Goal: Transaction & Acquisition: Book appointment/travel/reservation

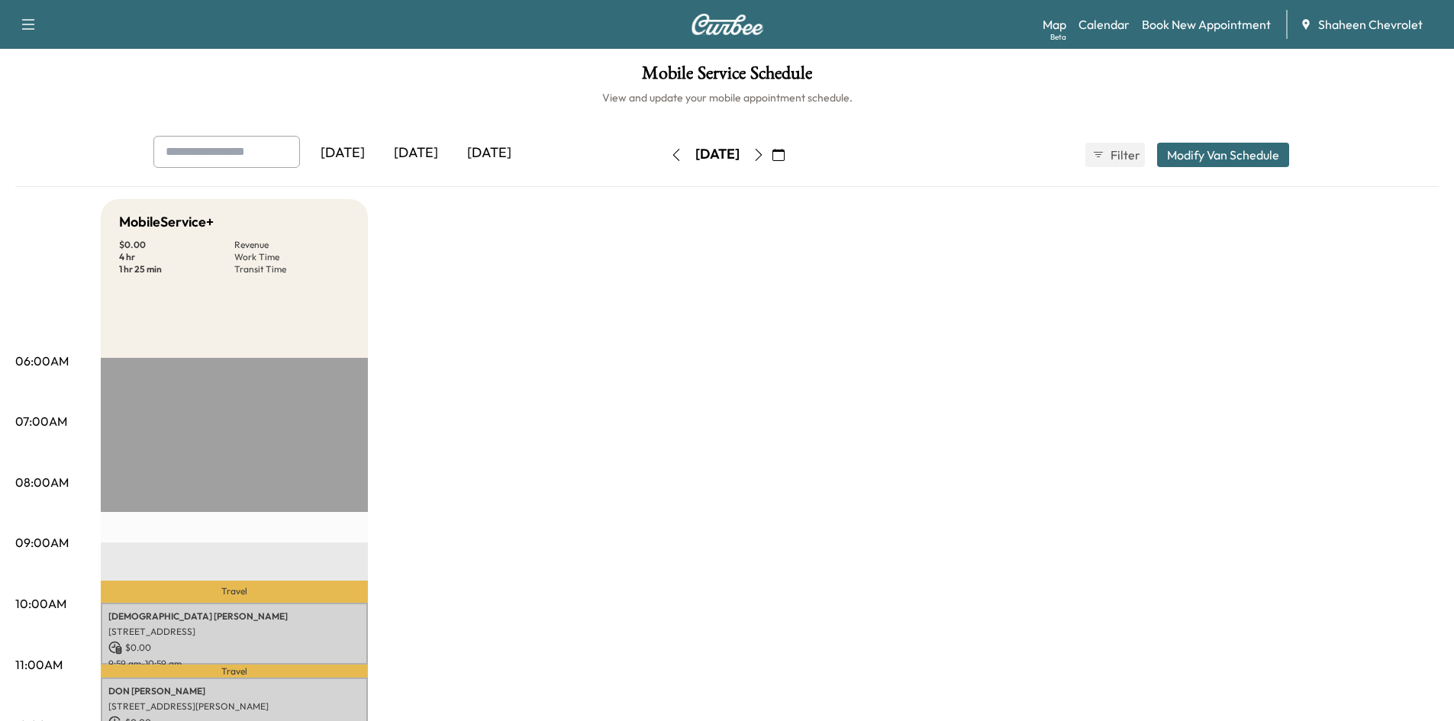
click at [765, 153] on icon "button" at bounding box center [759, 155] width 12 height 12
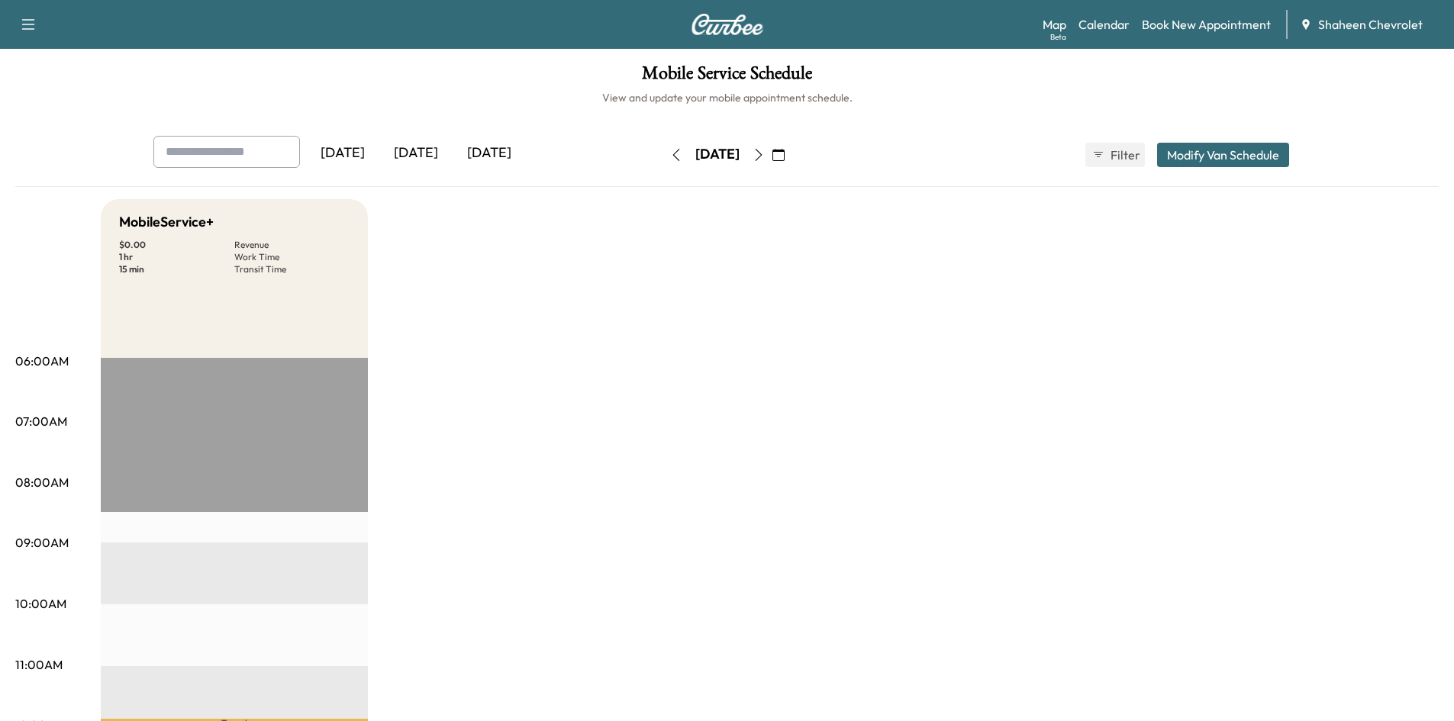
click at [762, 153] on icon "button" at bounding box center [758, 155] width 7 height 12
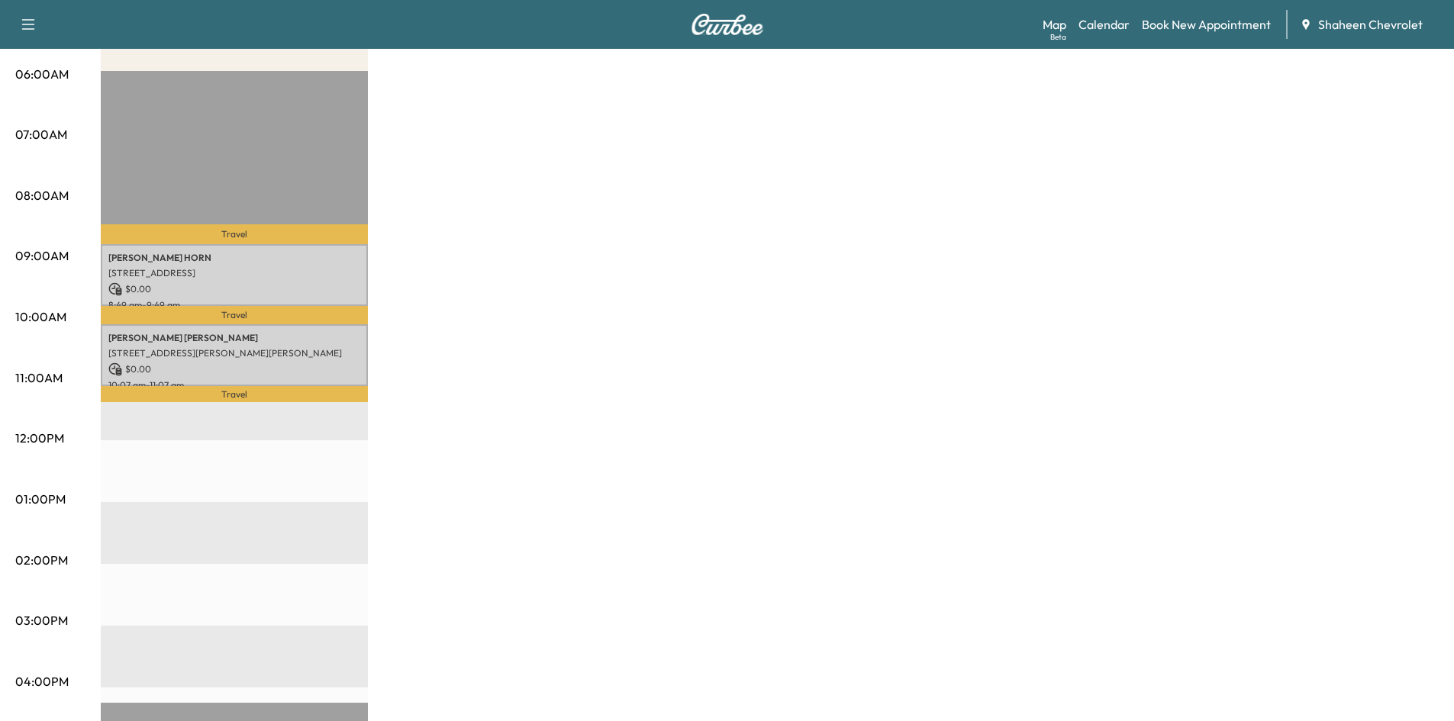
scroll to position [458, 0]
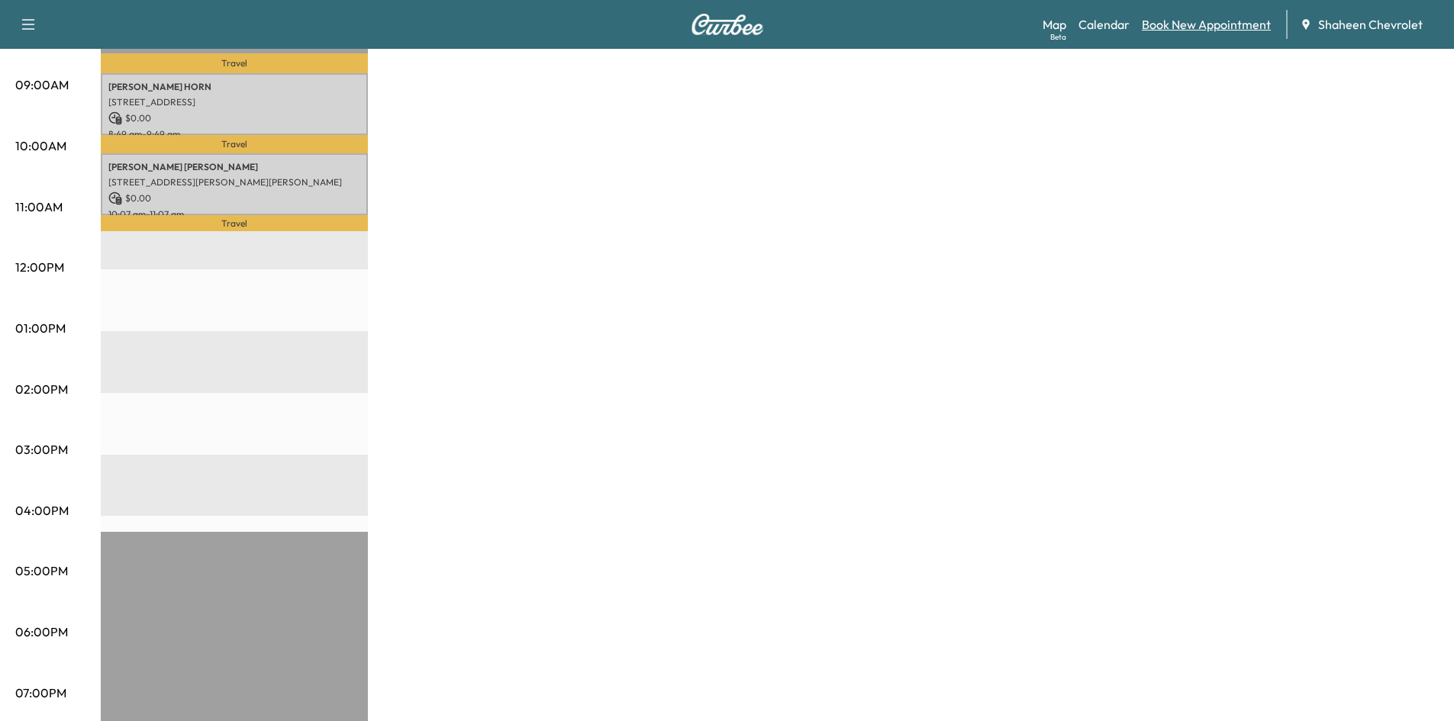
click at [1194, 27] on link "Book New Appointment" at bounding box center [1206, 24] width 129 height 18
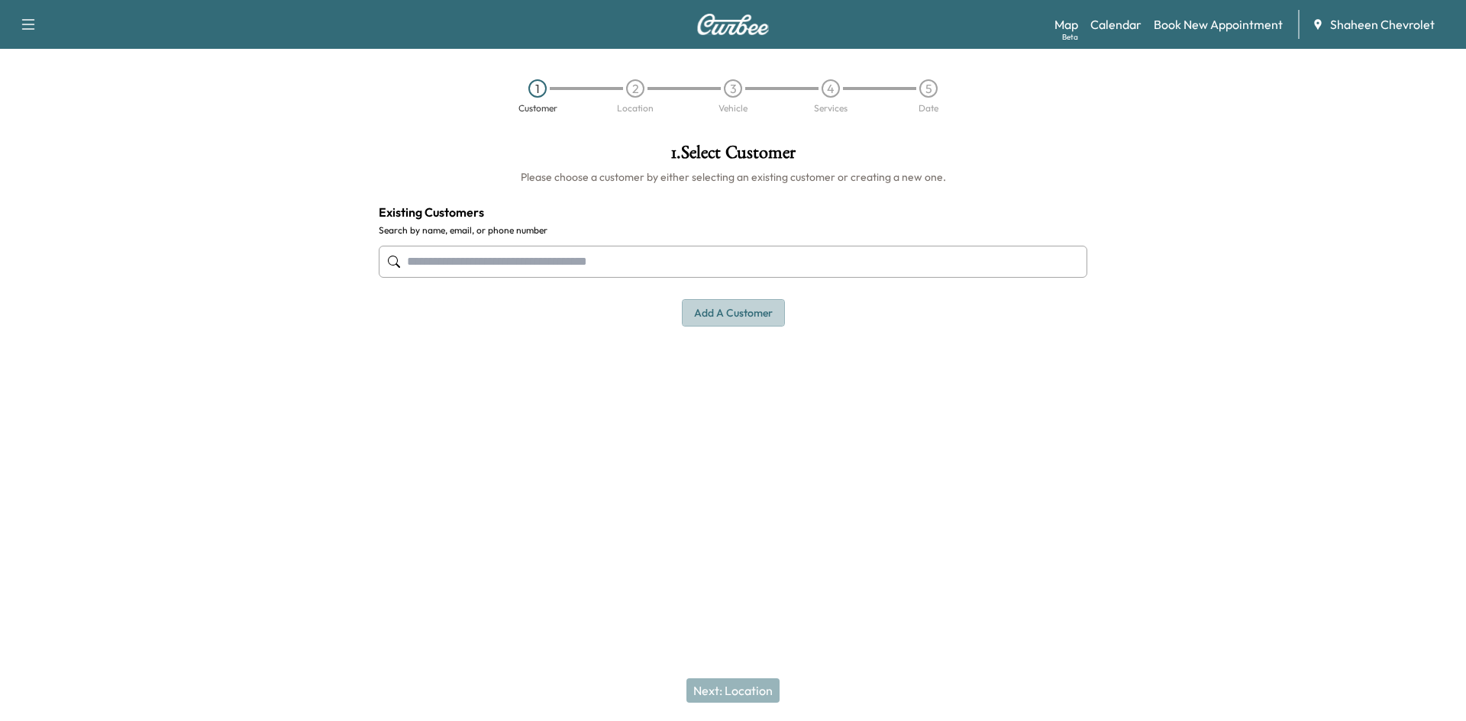
click at [746, 321] on button "Add a customer" at bounding box center [733, 313] width 103 height 28
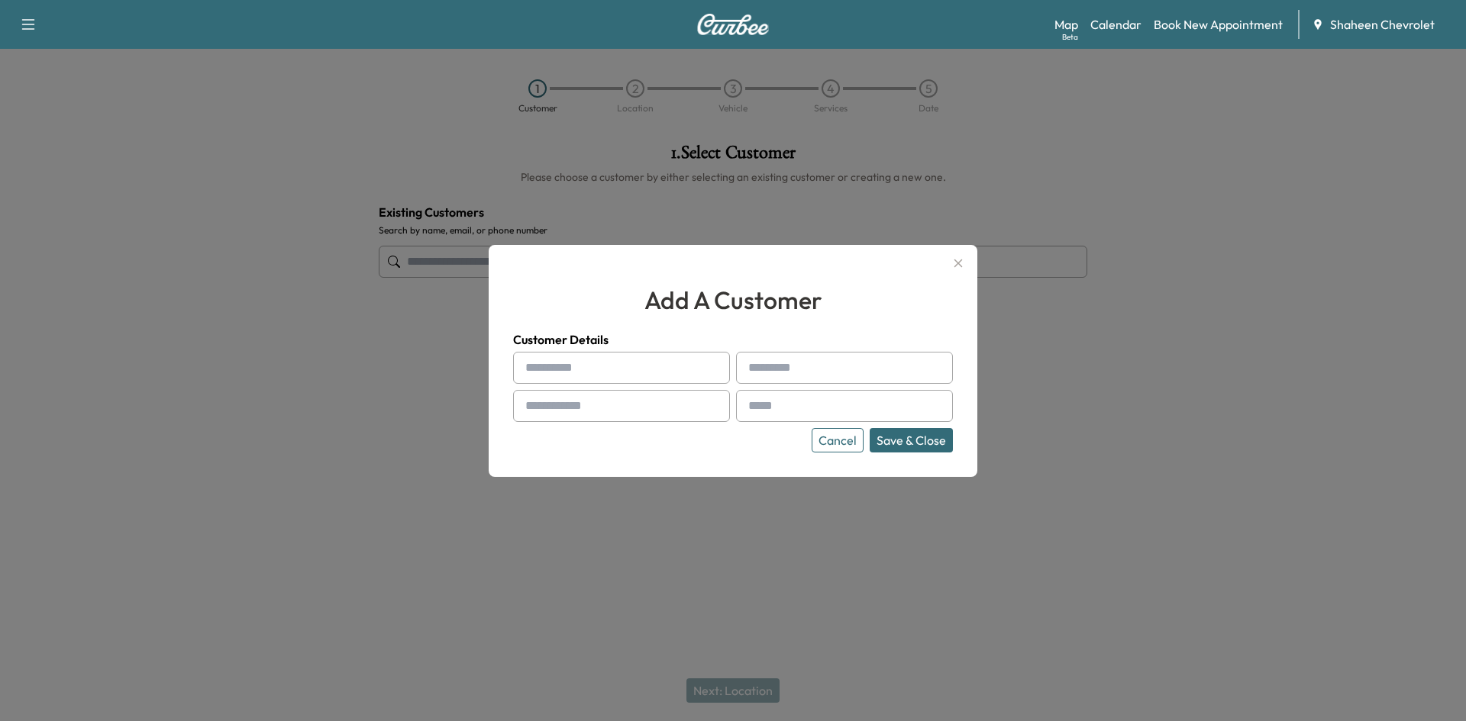
click at [602, 374] on input "text" at bounding box center [621, 368] width 217 height 32
type input "*"
type input "*******"
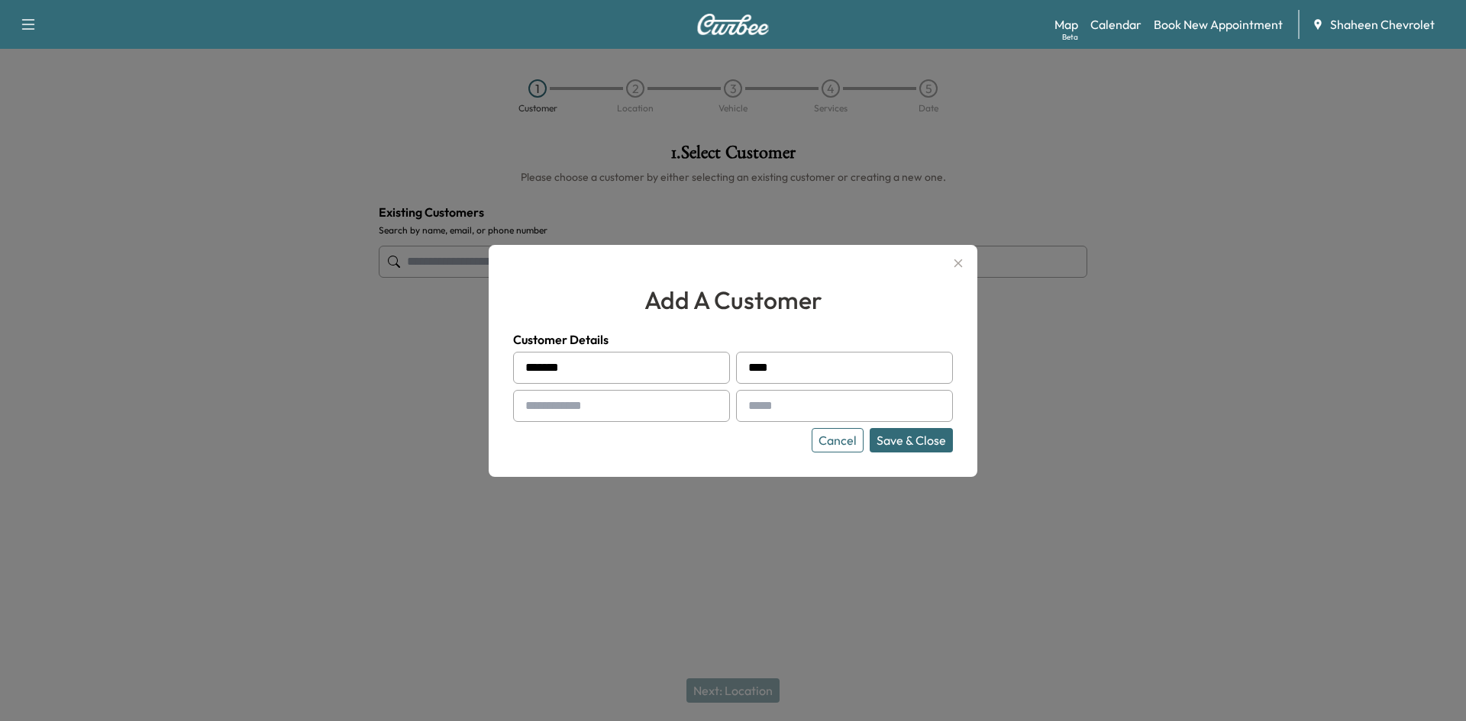
type input "****"
click at [643, 411] on input "text" at bounding box center [621, 406] width 217 height 32
type input "**********"
click at [827, 404] on input "text" at bounding box center [844, 406] width 217 height 32
click at [785, 398] on input "text" at bounding box center [844, 406] width 217 height 32
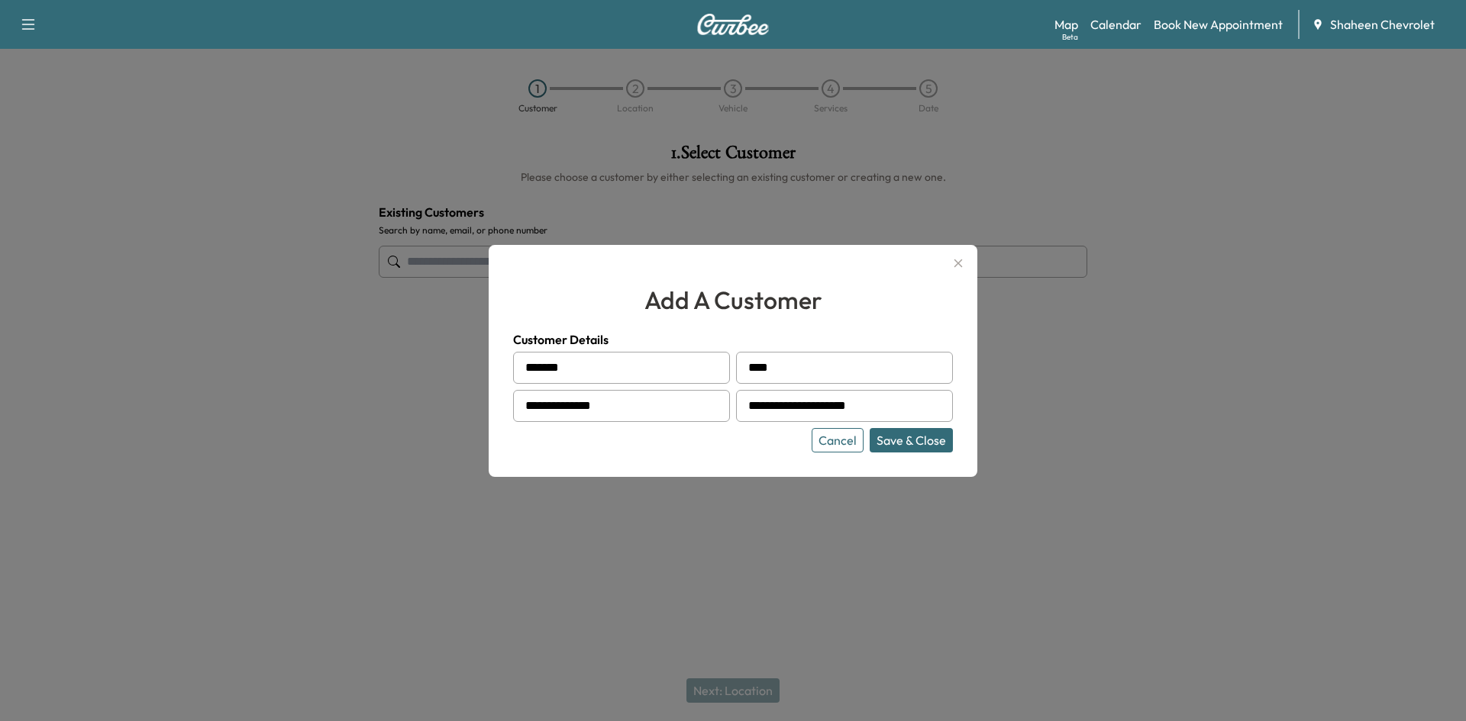
type input "**********"
click at [901, 444] on button "Save & Close" at bounding box center [910, 440] width 83 height 24
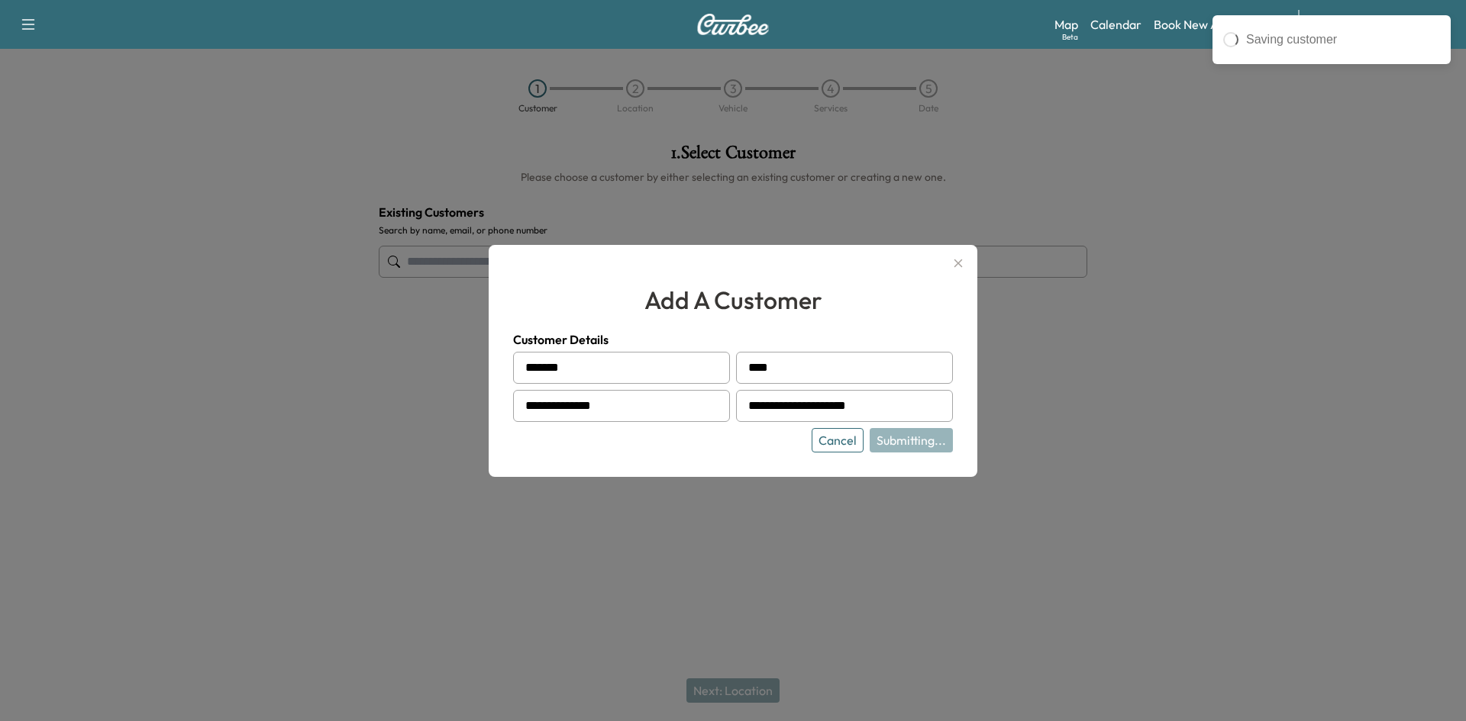
type input "**********"
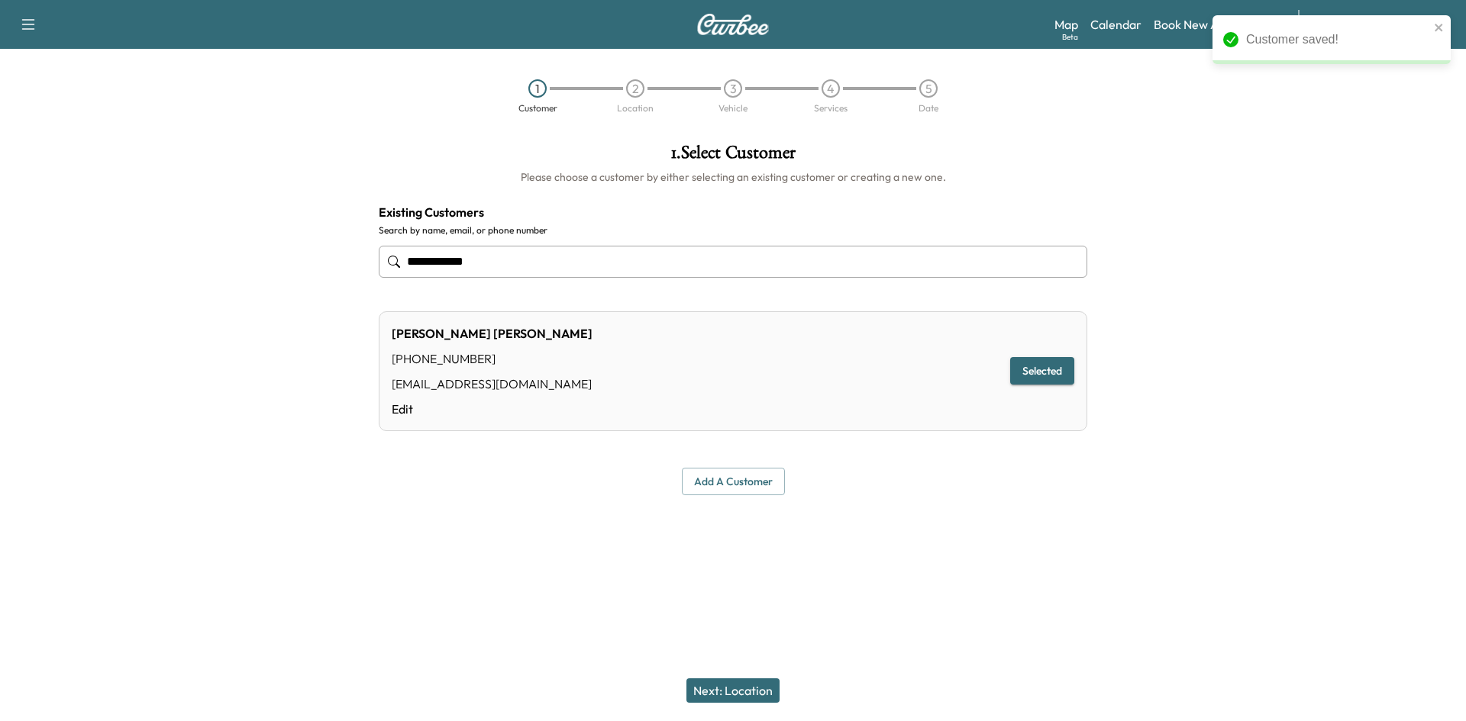
click at [762, 692] on button "Next: Location" at bounding box center [732, 691] width 93 height 24
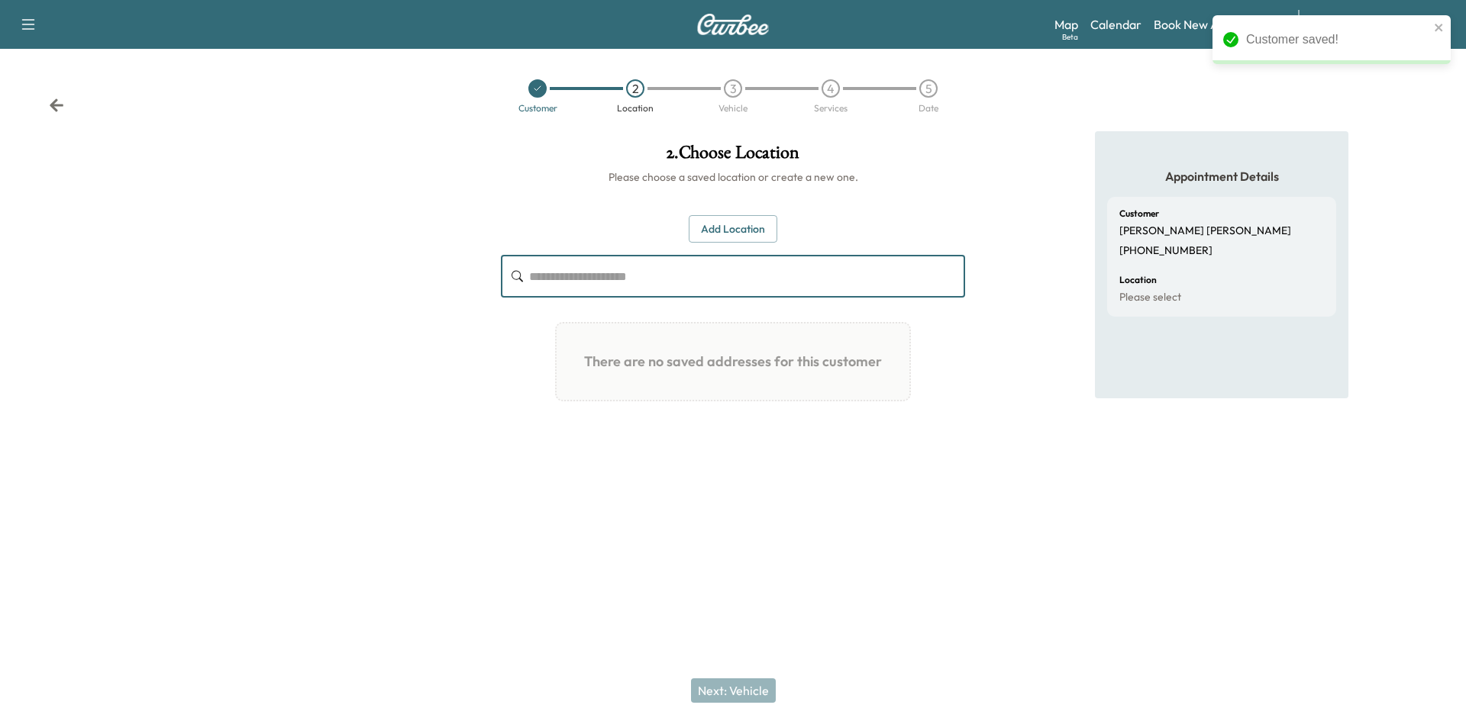
click at [627, 289] on input "text" at bounding box center [747, 276] width 436 height 43
click at [742, 230] on button "Add Location" at bounding box center [733, 229] width 89 height 28
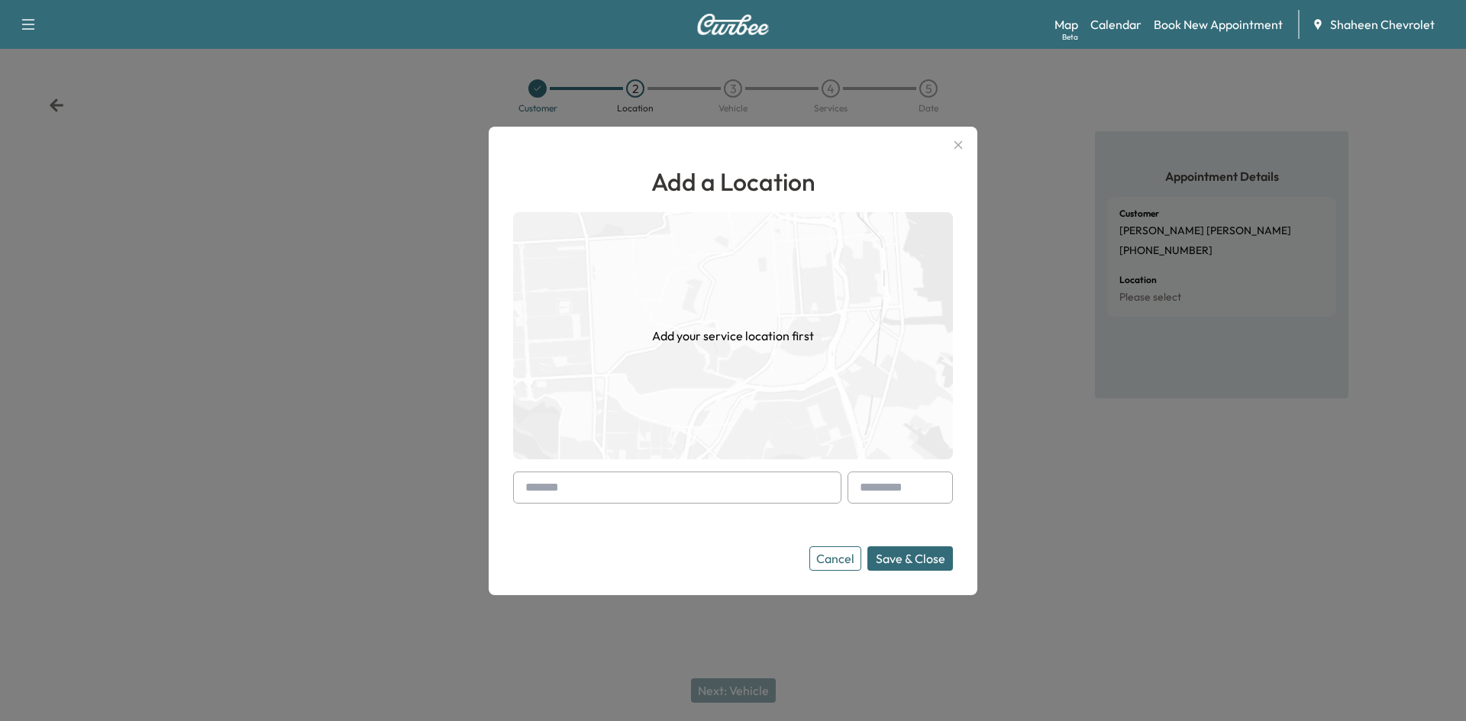
click at [689, 215] on button "Add Location" at bounding box center [733, 229] width 89 height 28
click at [581, 479] on input "text" at bounding box center [677, 488] width 328 height 32
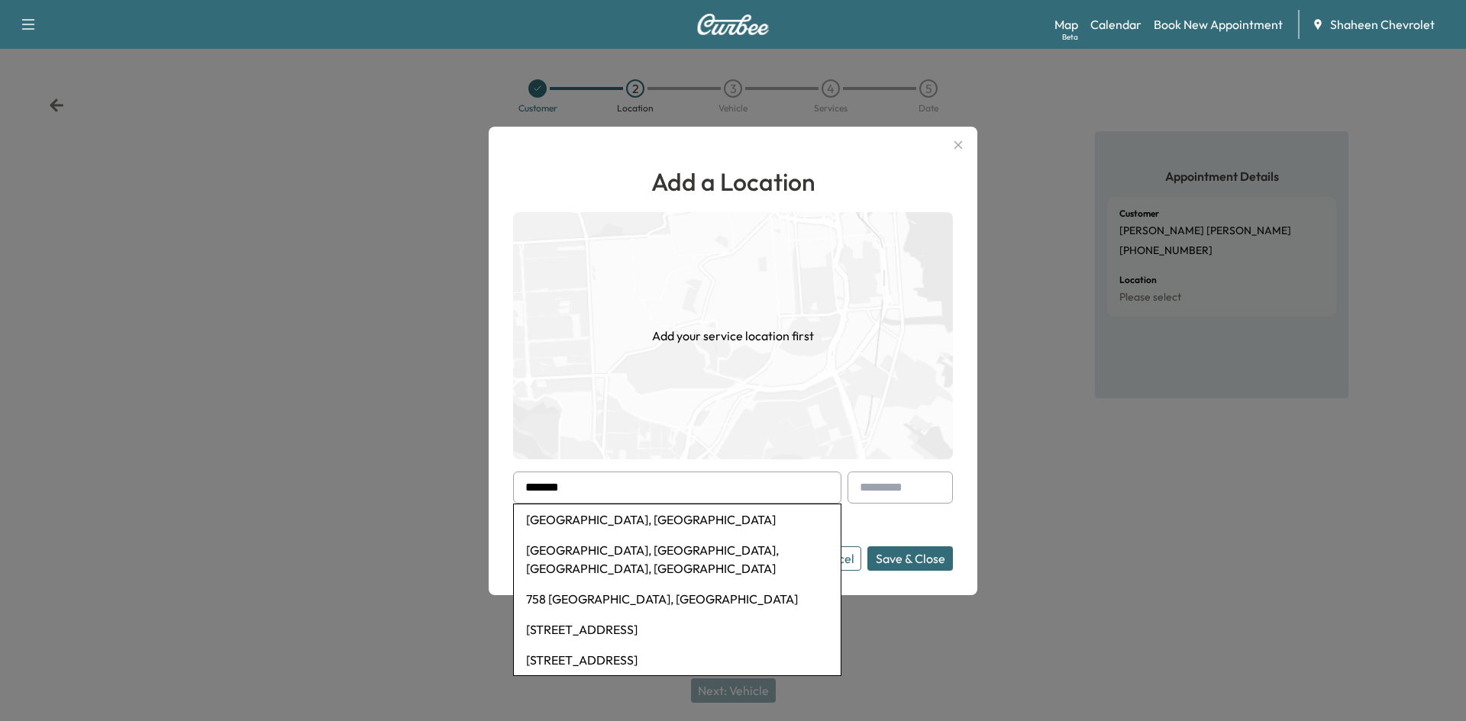
click at [607, 527] on li "[GEOGRAPHIC_DATA], [GEOGRAPHIC_DATA]" at bounding box center [677, 520] width 327 height 31
type input "**********"
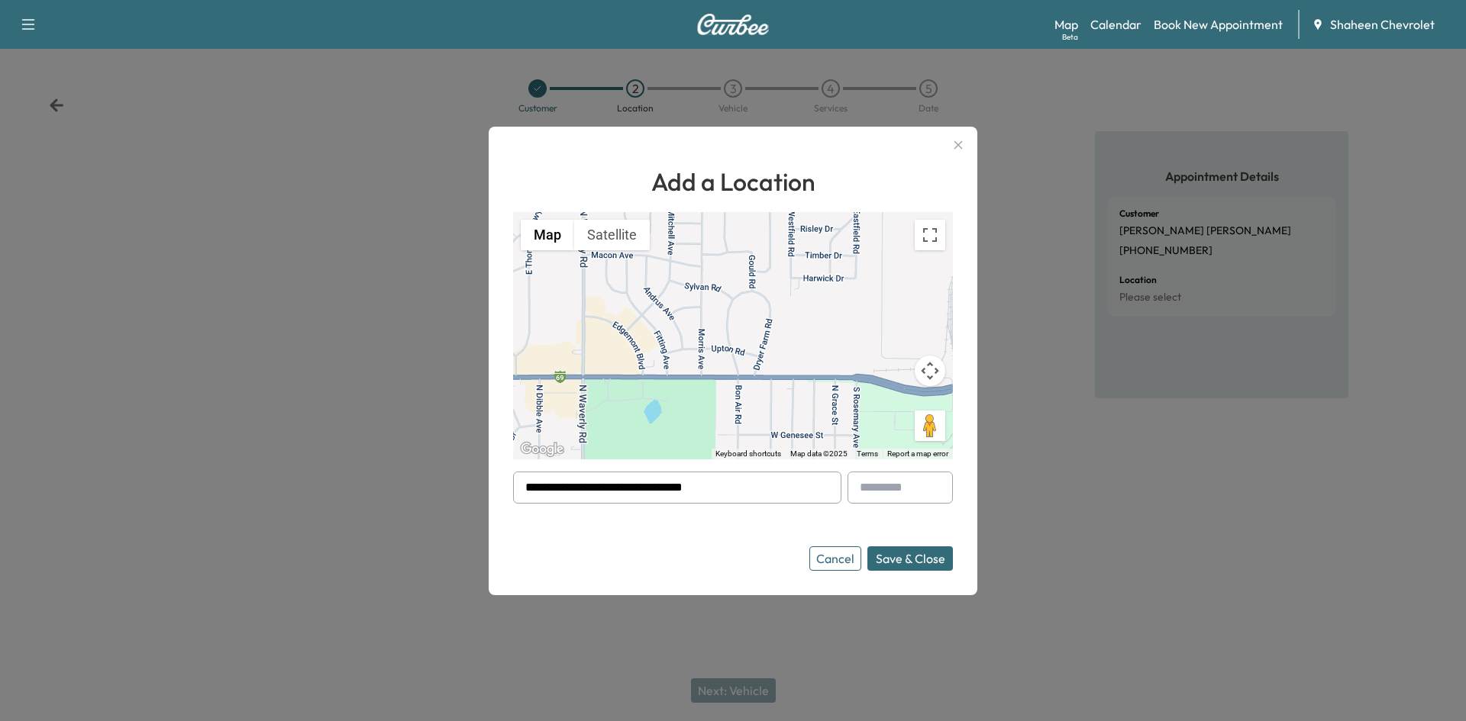
click at [902, 563] on button "Save & Close" at bounding box center [909, 559] width 85 height 24
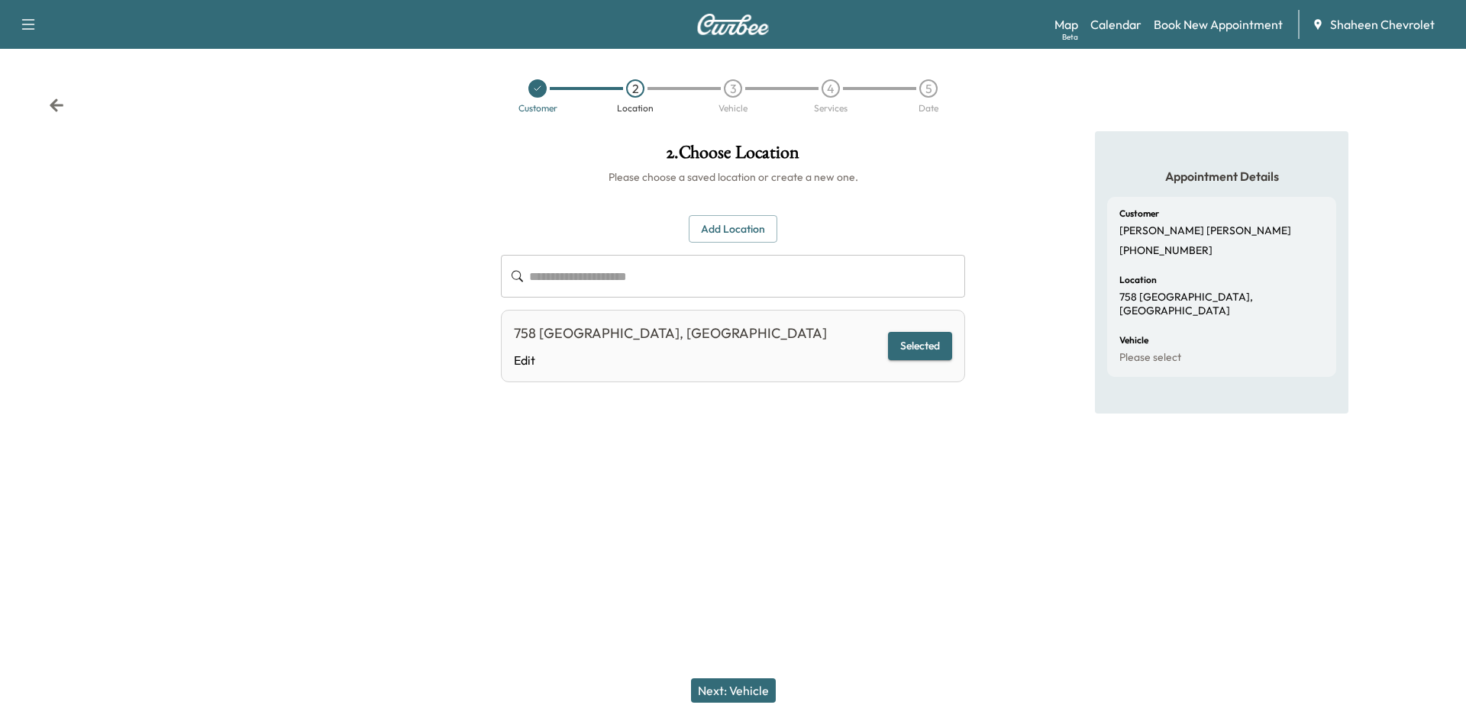
click at [734, 686] on button "Next: Vehicle" at bounding box center [733, 691] width 85 height 24
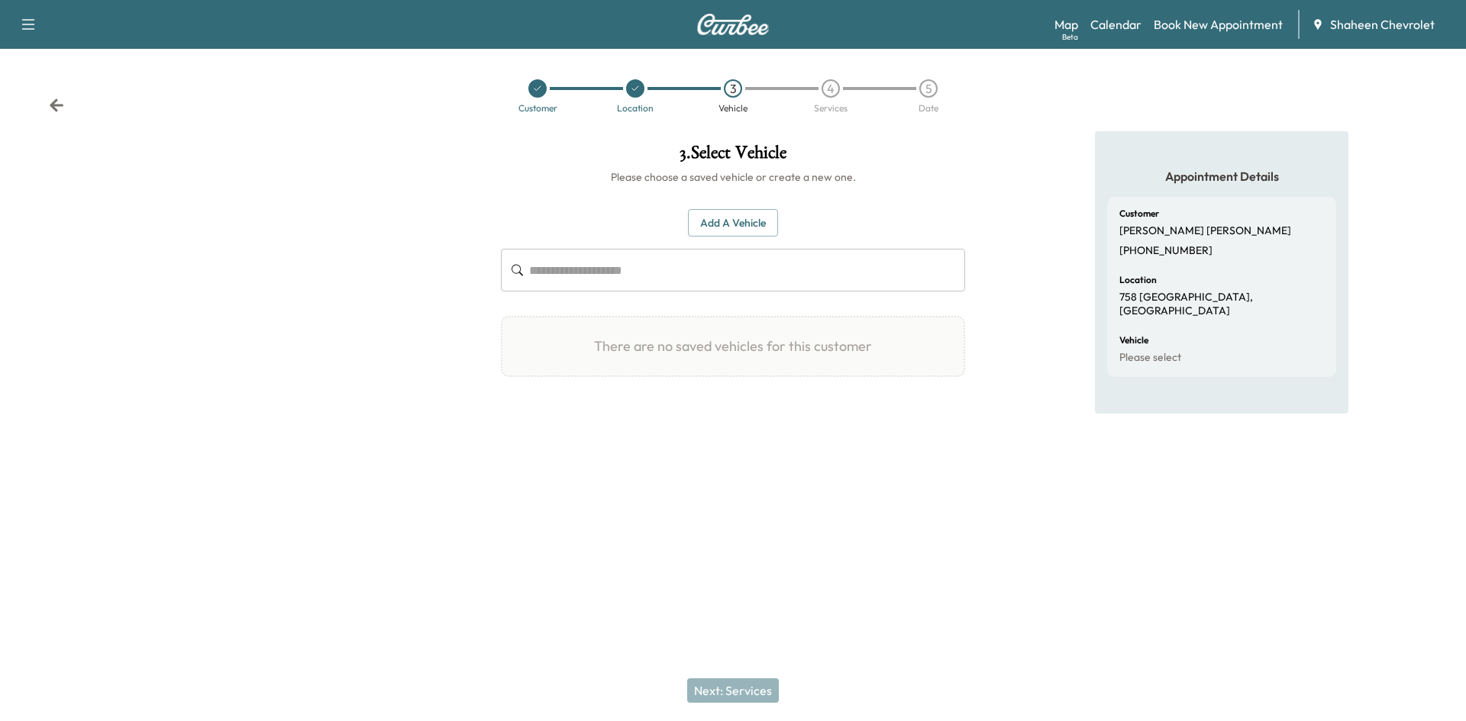
click at [714, 218] on button "Add a Vehicle" at bounding box center [733, 223] width 90 height 28
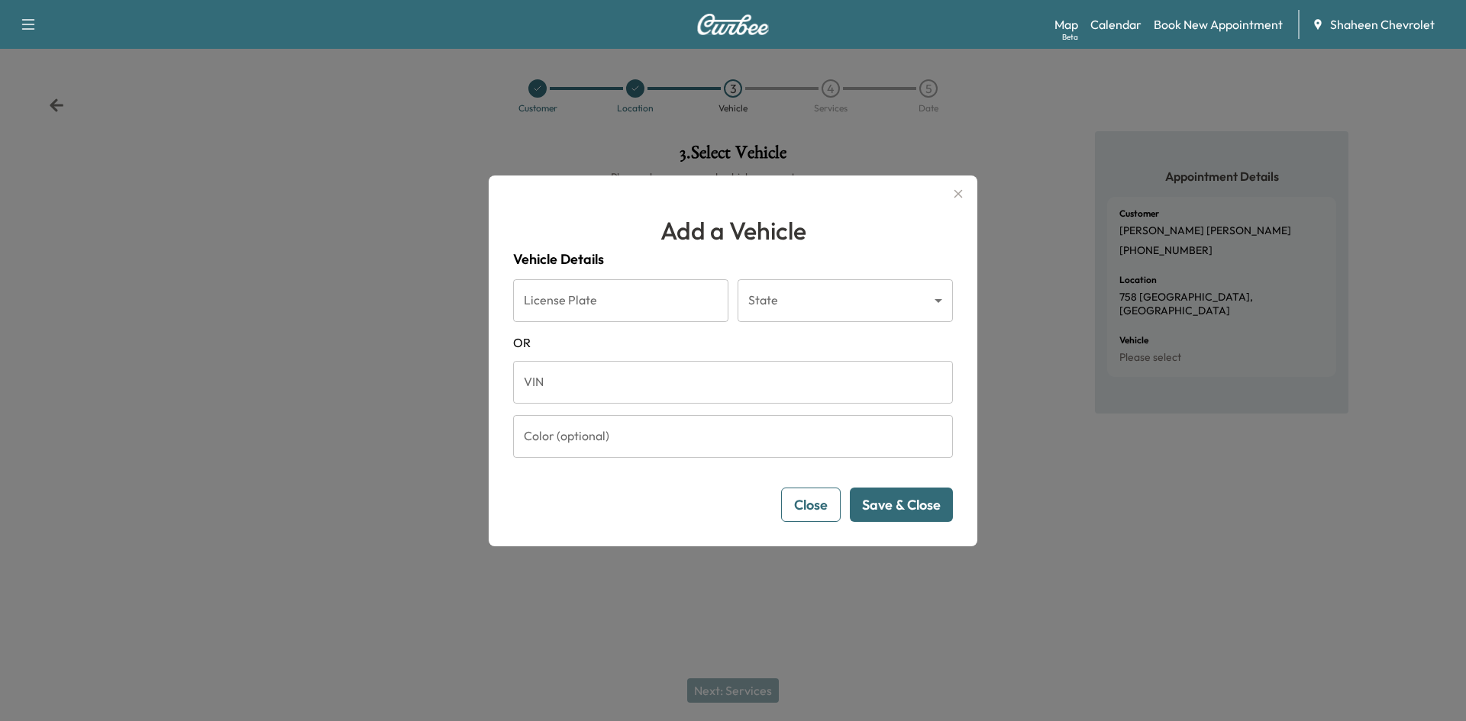
click at [640, 389] on input "VIN" at bounding box center [733, 382] width 440 height 43
paste input "**********"
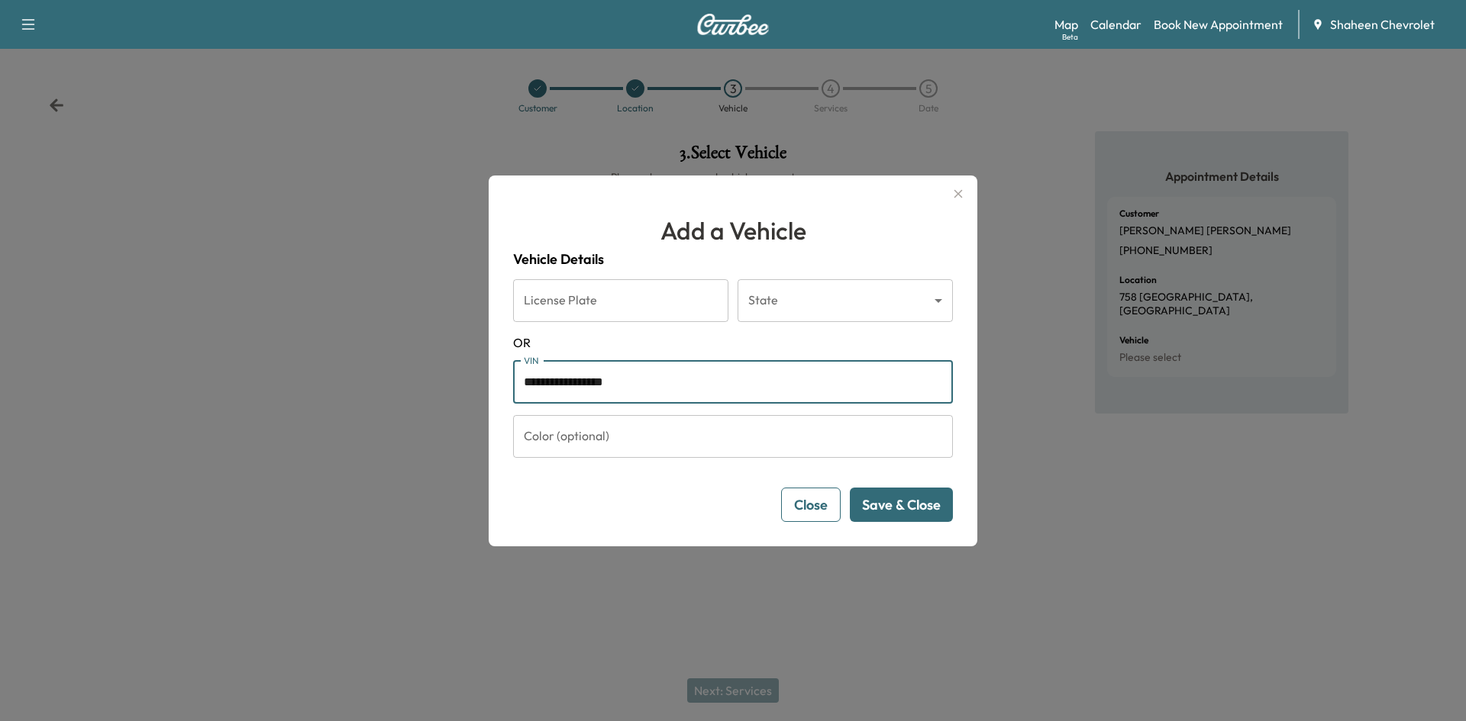
type input "**********"
click at [890, 505] on button "Save & Close" at bounding box center [901, 505] width 103 height 34
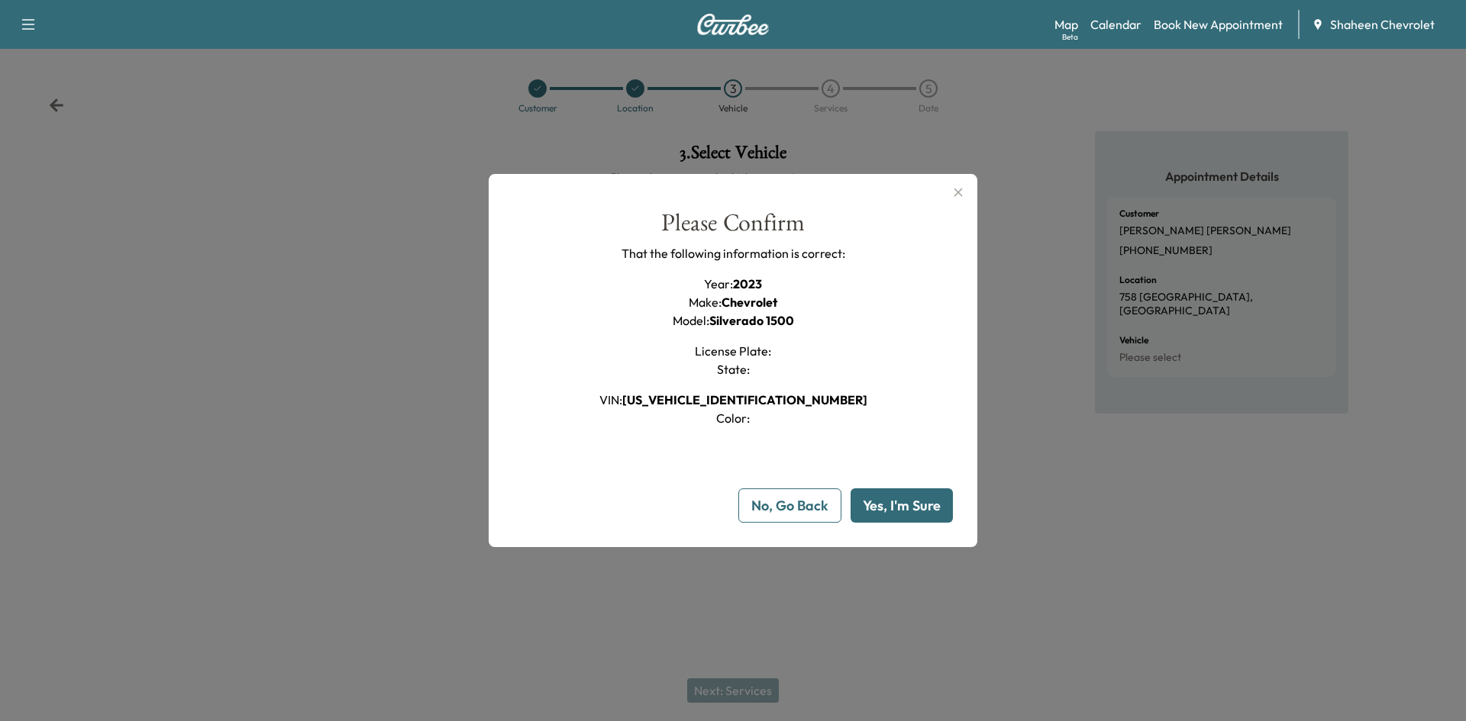
click at [891, 508] on button "Yes, I'm Sure" at bounding box center [901, 506] width 102 height 34
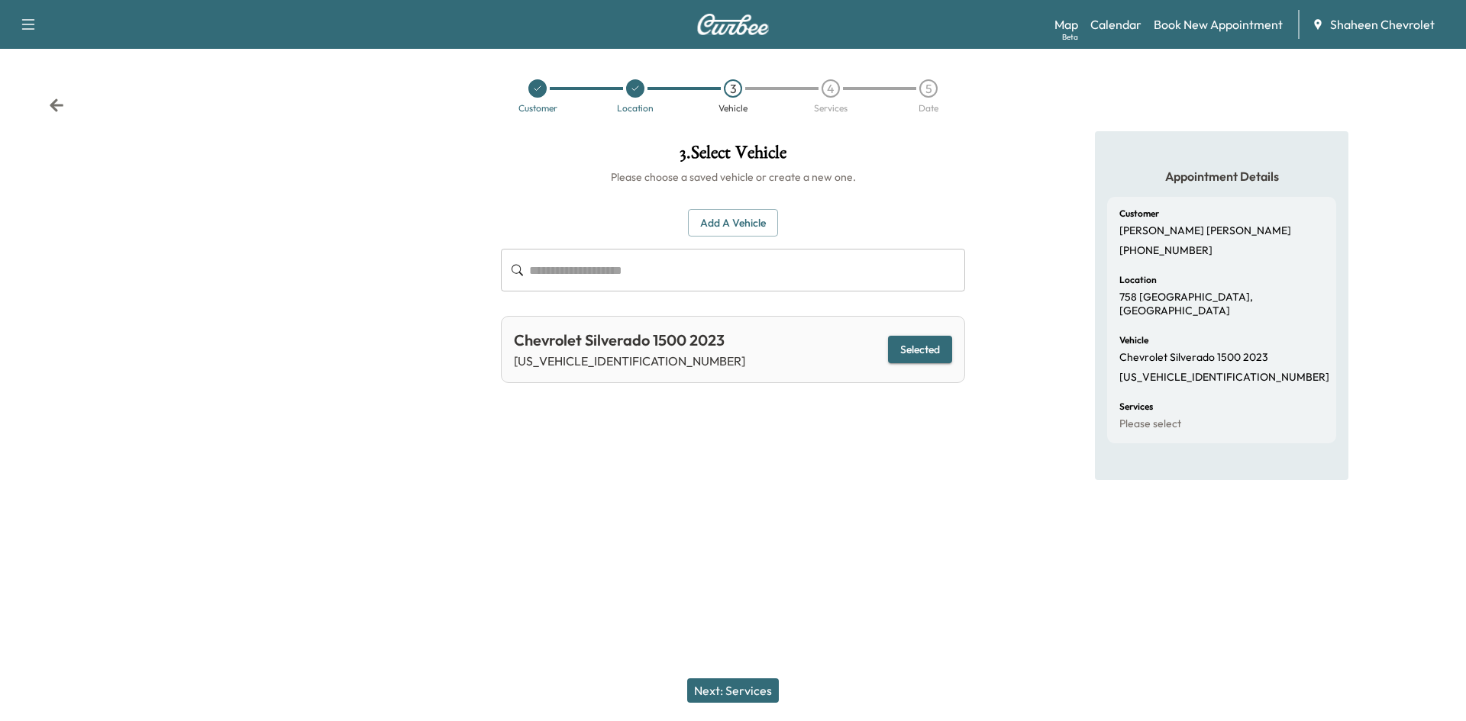
click at [747, 693] on button "Next: Services" at bounding box center [733, 691] width 92 height 24
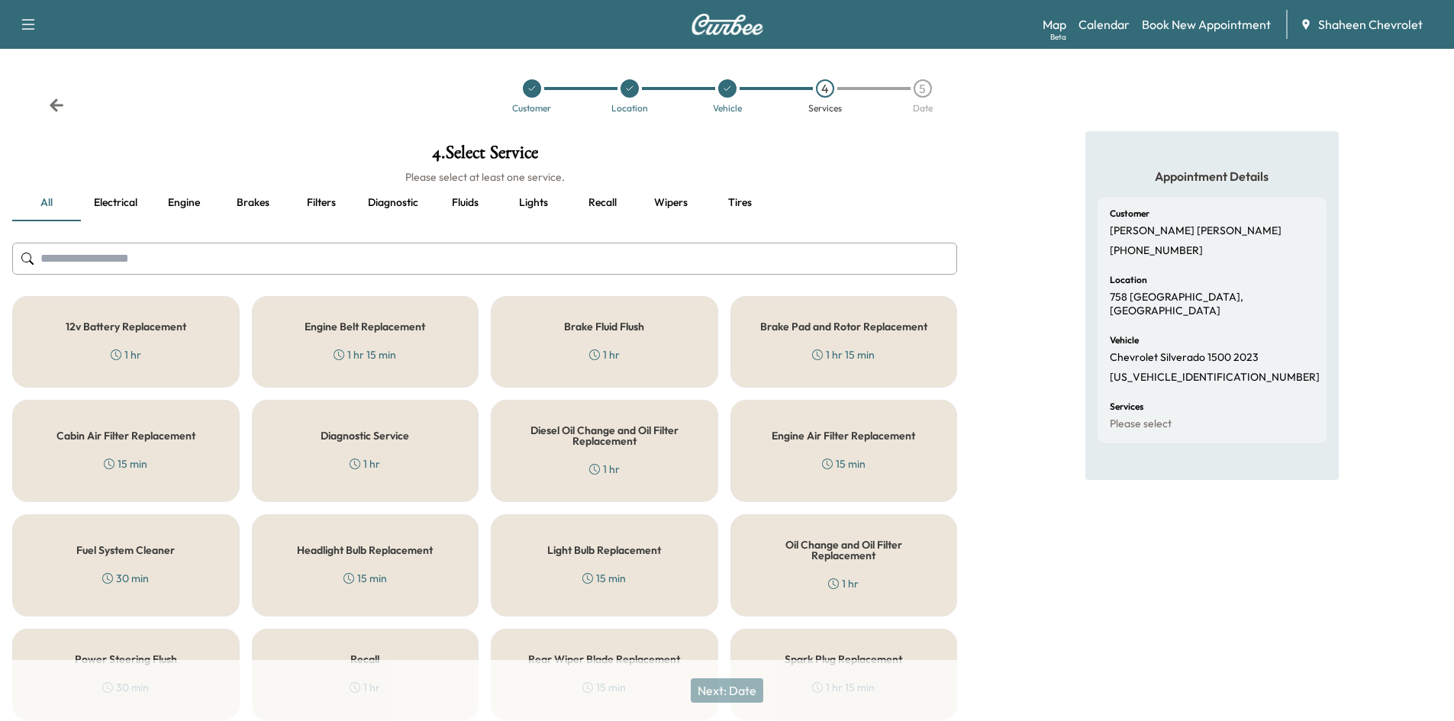
click at [213, 260] on input "text" at bounding box center [484, 259] width 945 height 32
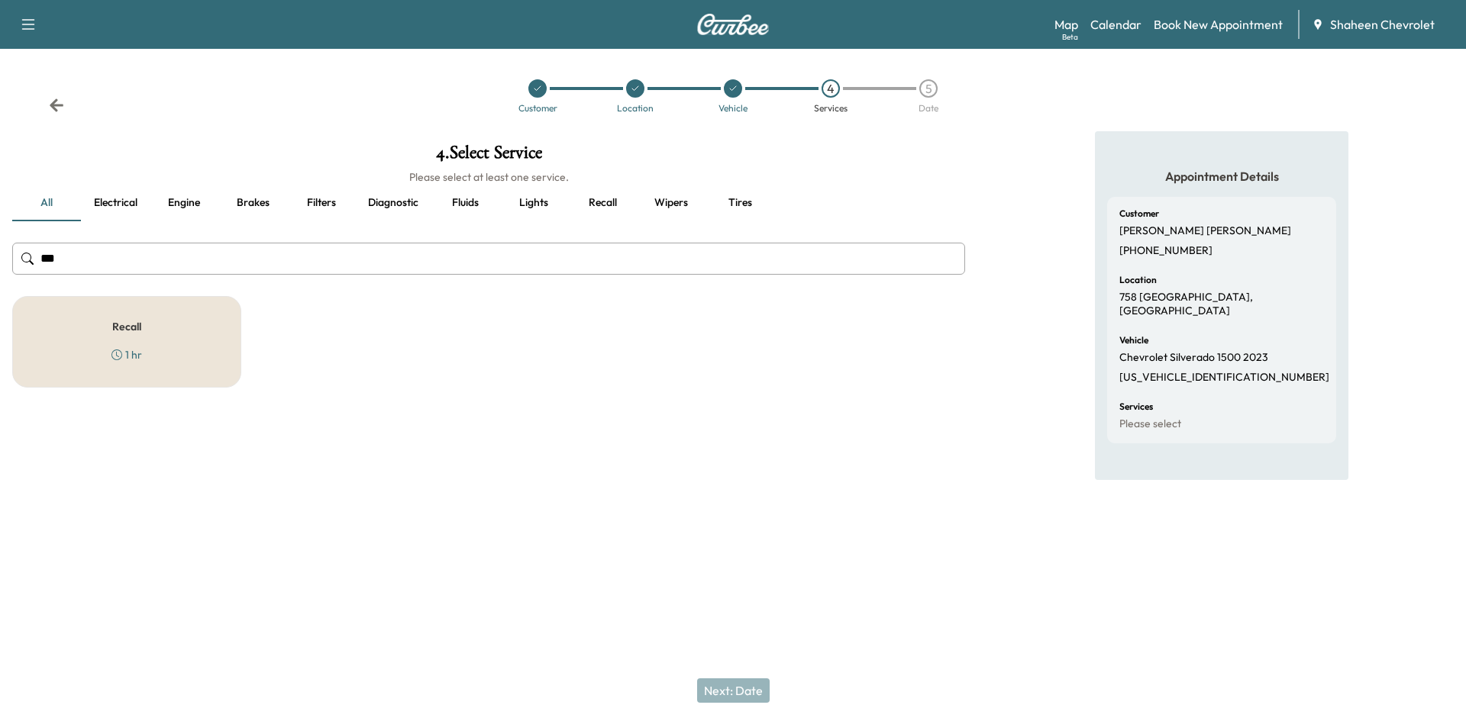
type input "***"
click at [167, 321] on div "Recall 1 hr" at bounding box center [126, 342] width 229 height 92
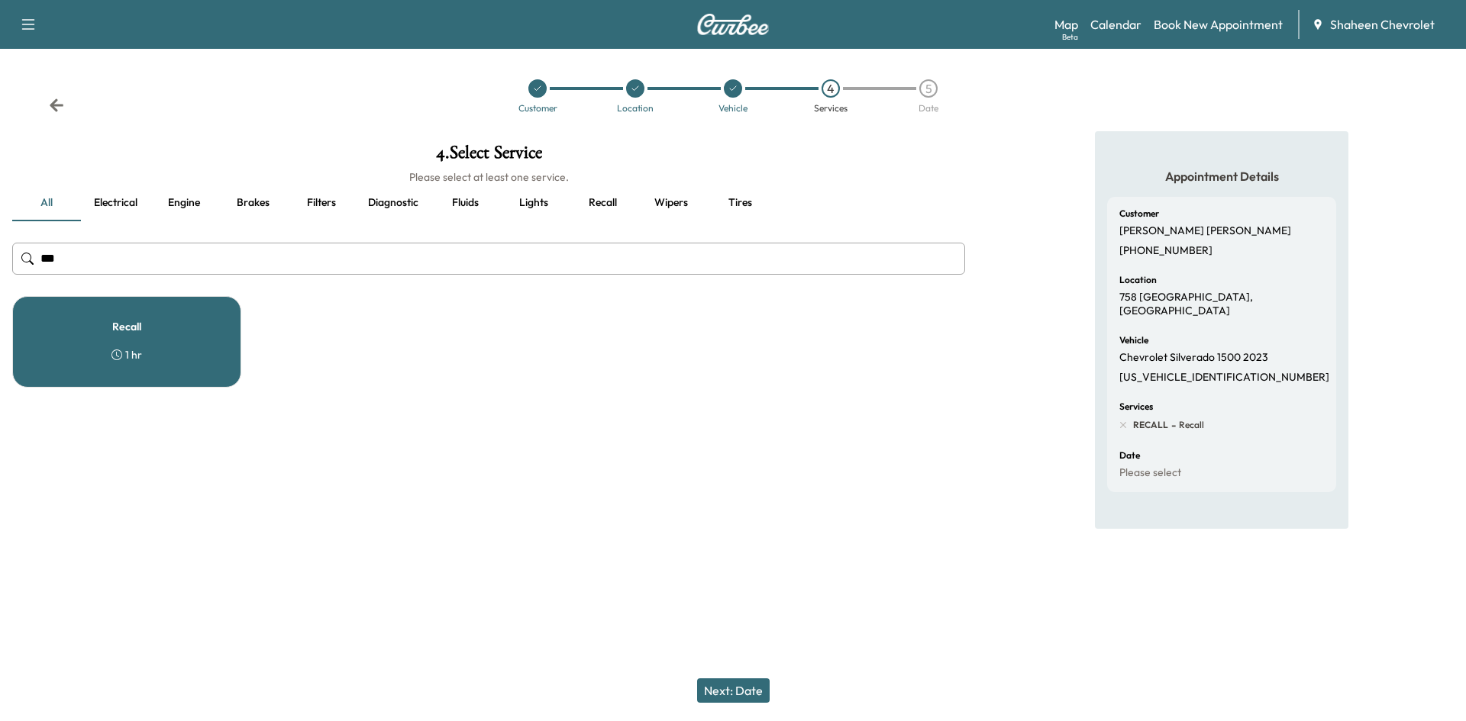
click at [758, 688] on button "Next: Date" at bounding box center [733, 691] width 73 height 24
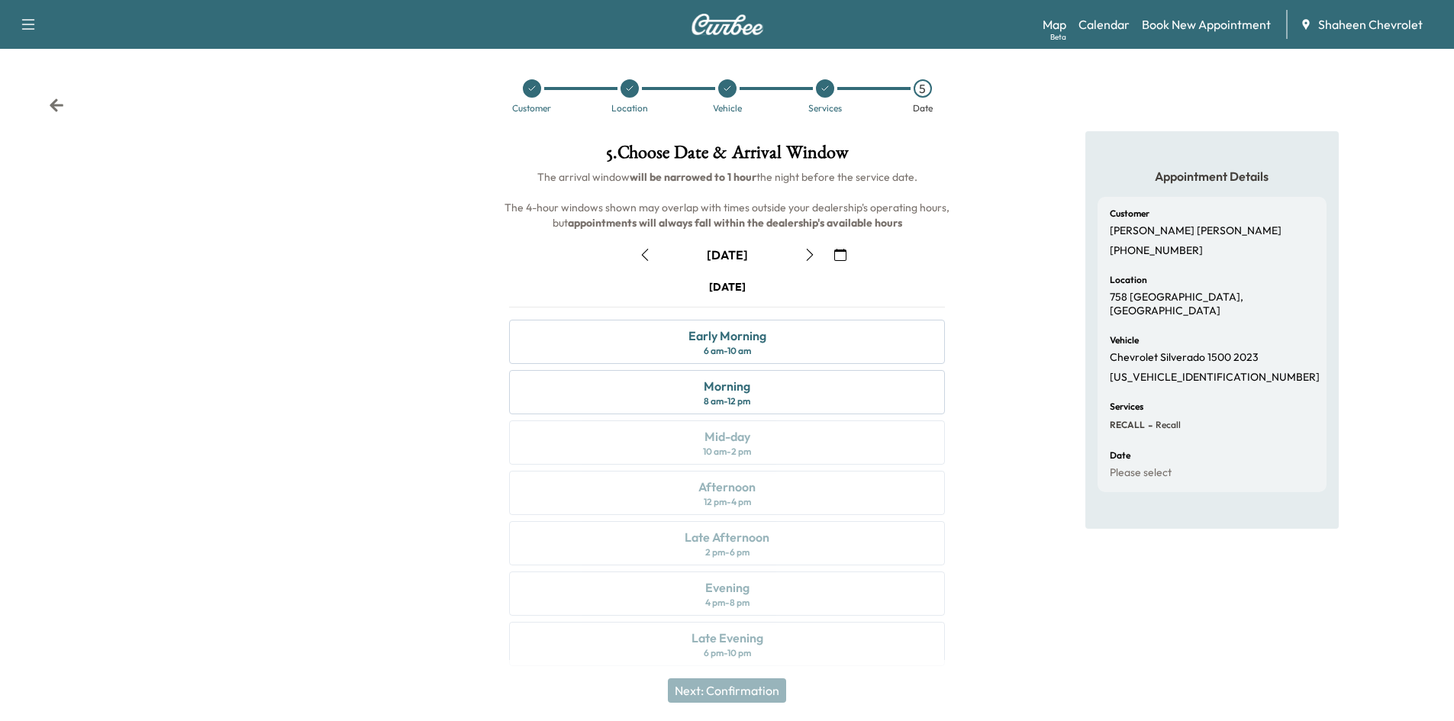
click at [810, 256] on icon "button" at bounding box center [810, 255] width 12 height 12
click at [797, 497] on div "Afternoon 12 pm - 4 pm" at bounding box center [727, 493] width 436 height 44
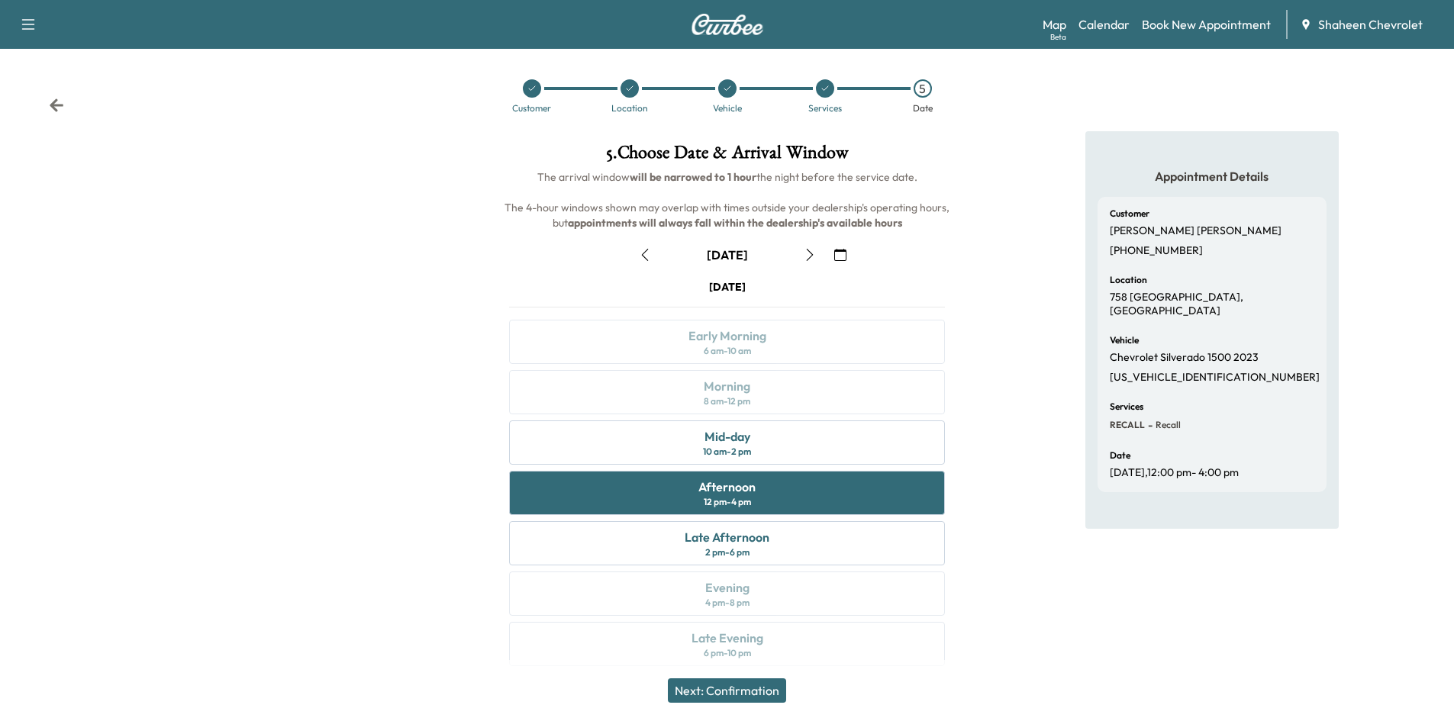
click at [762, 695] on button "Next: Confirmation" at bounding box center [727, 691] width 118 height 24
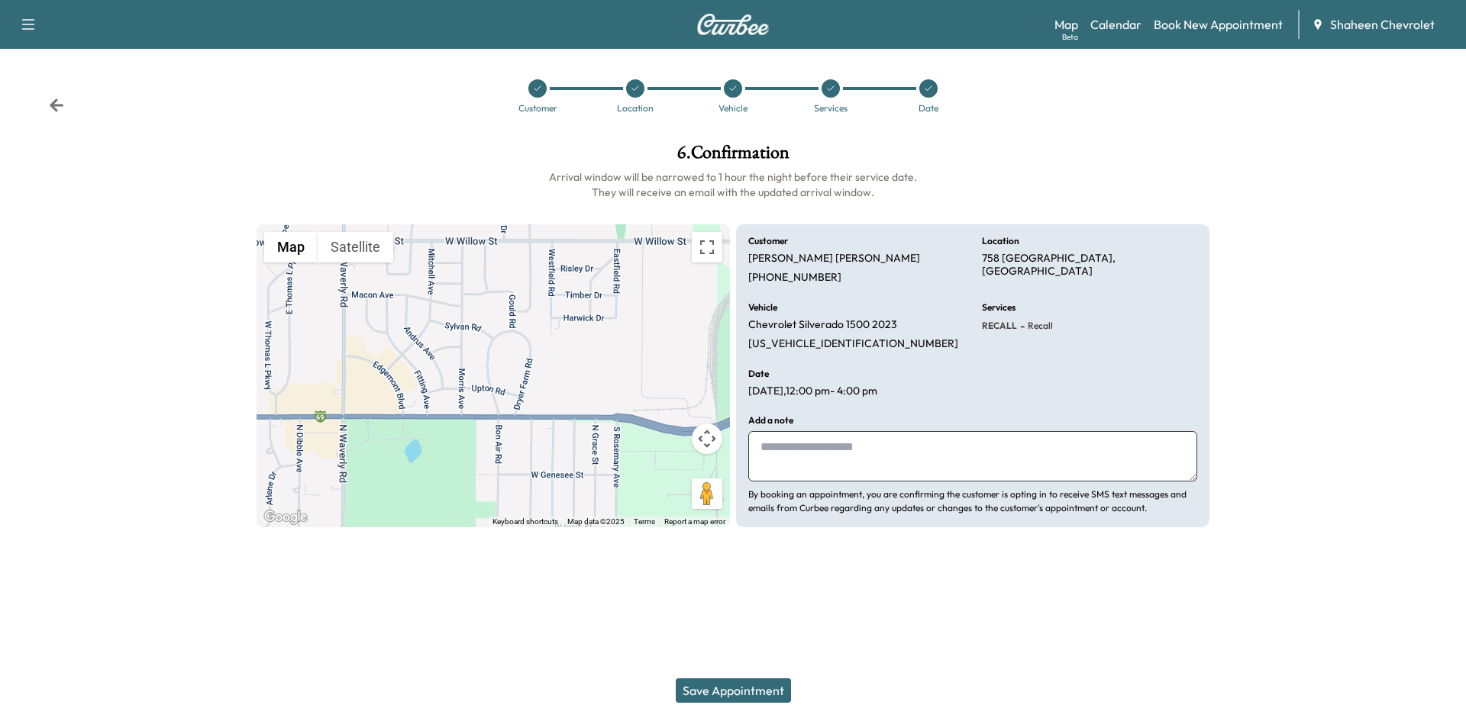
click at [766, 689] on button "Save Appointment" at bounding box center [733, 691] width 115 height 24
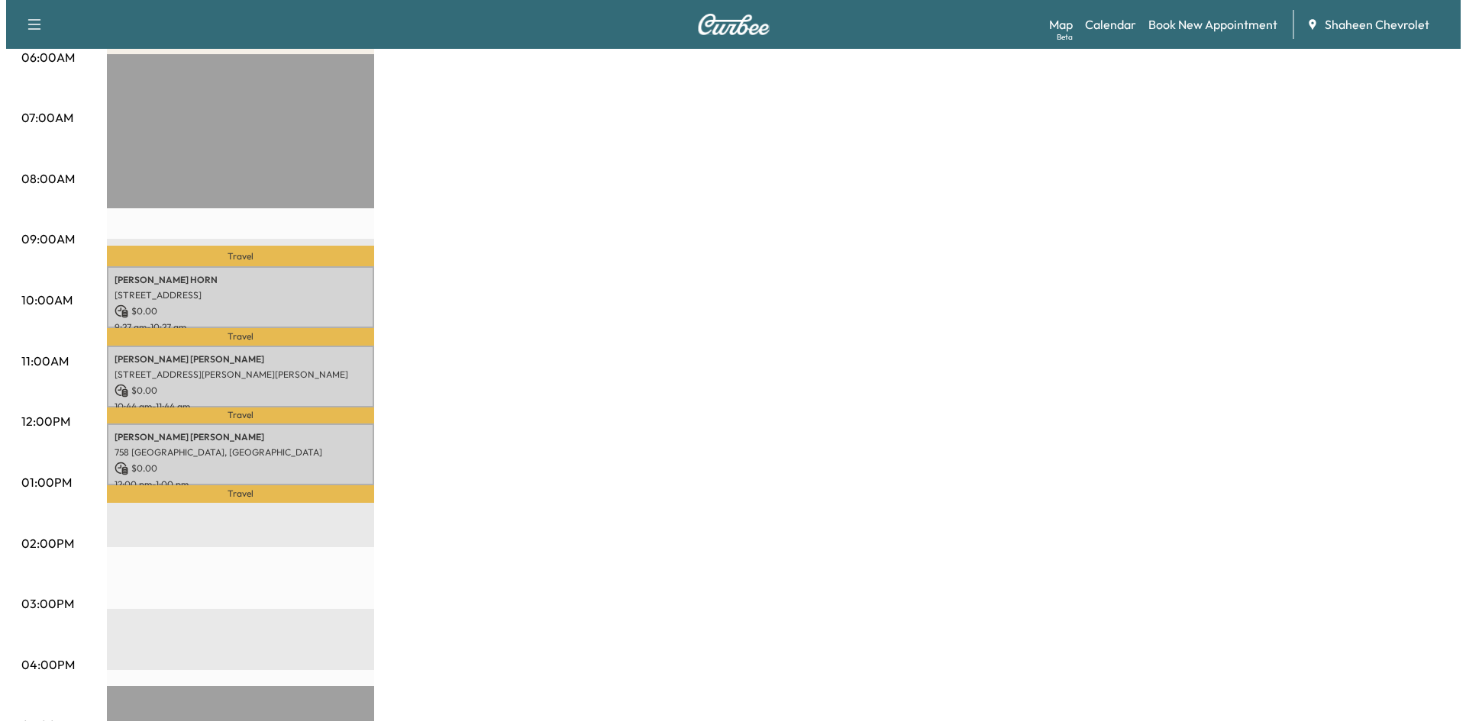
scroll to position [305, 0]
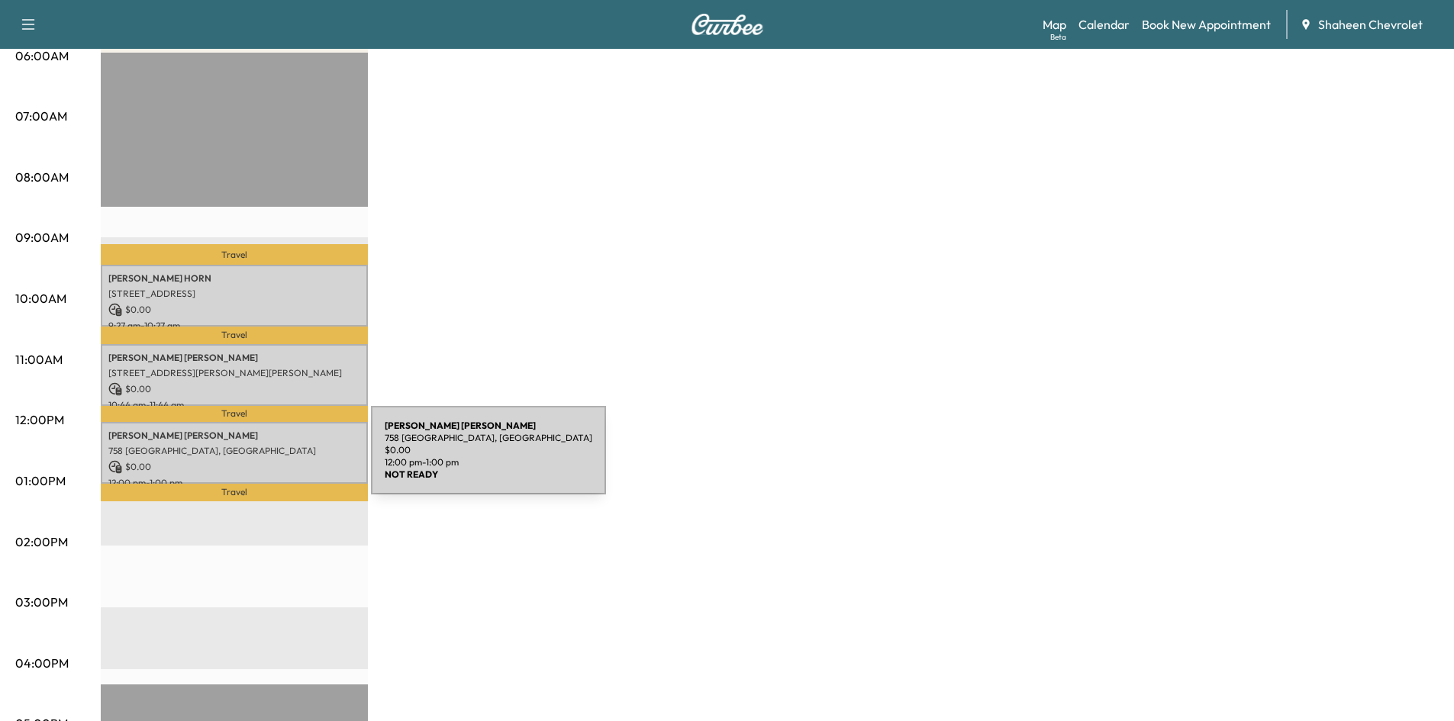
click at [256, 460] on p "$ 0.00" at bounding box center [234, 467] width 252 height 14
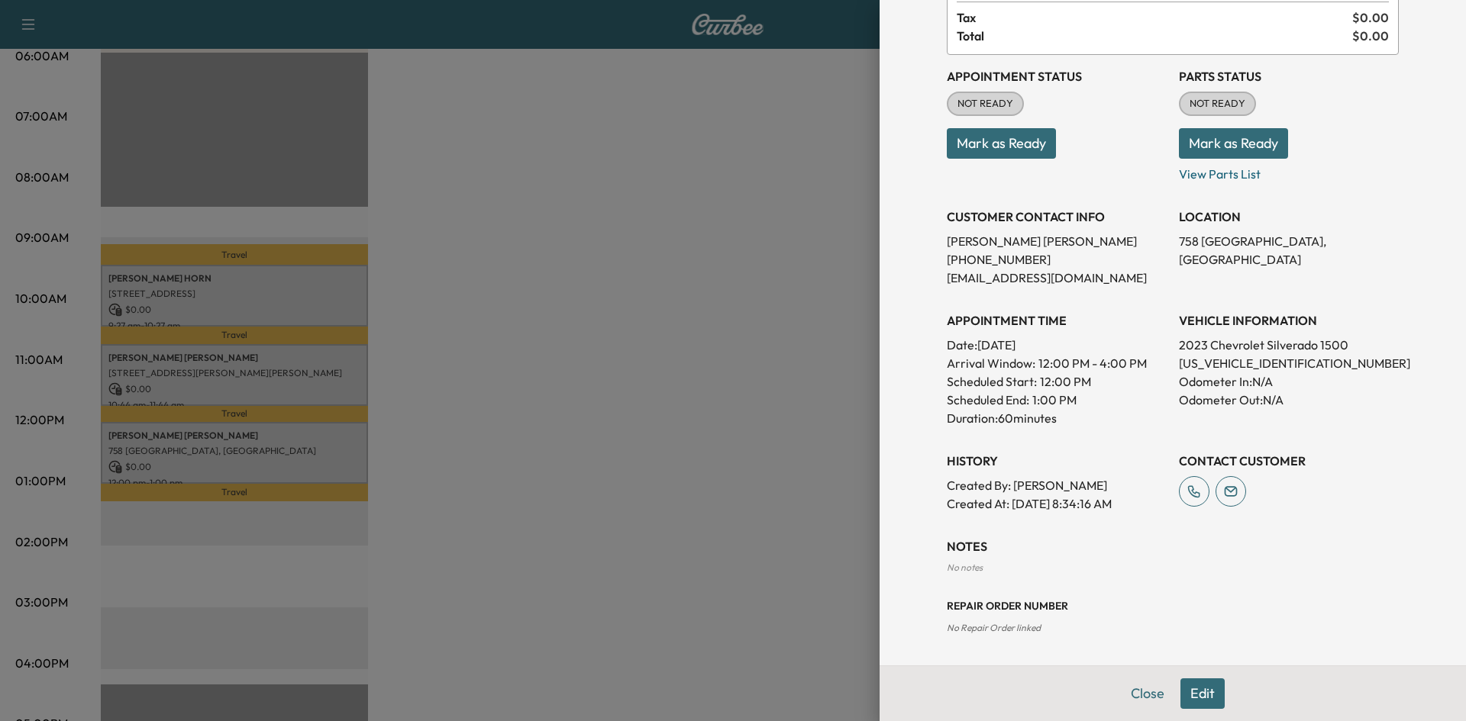
click at [1186, 681] on button "Edit" at bounding box center [1202, 694] width 44 height 31
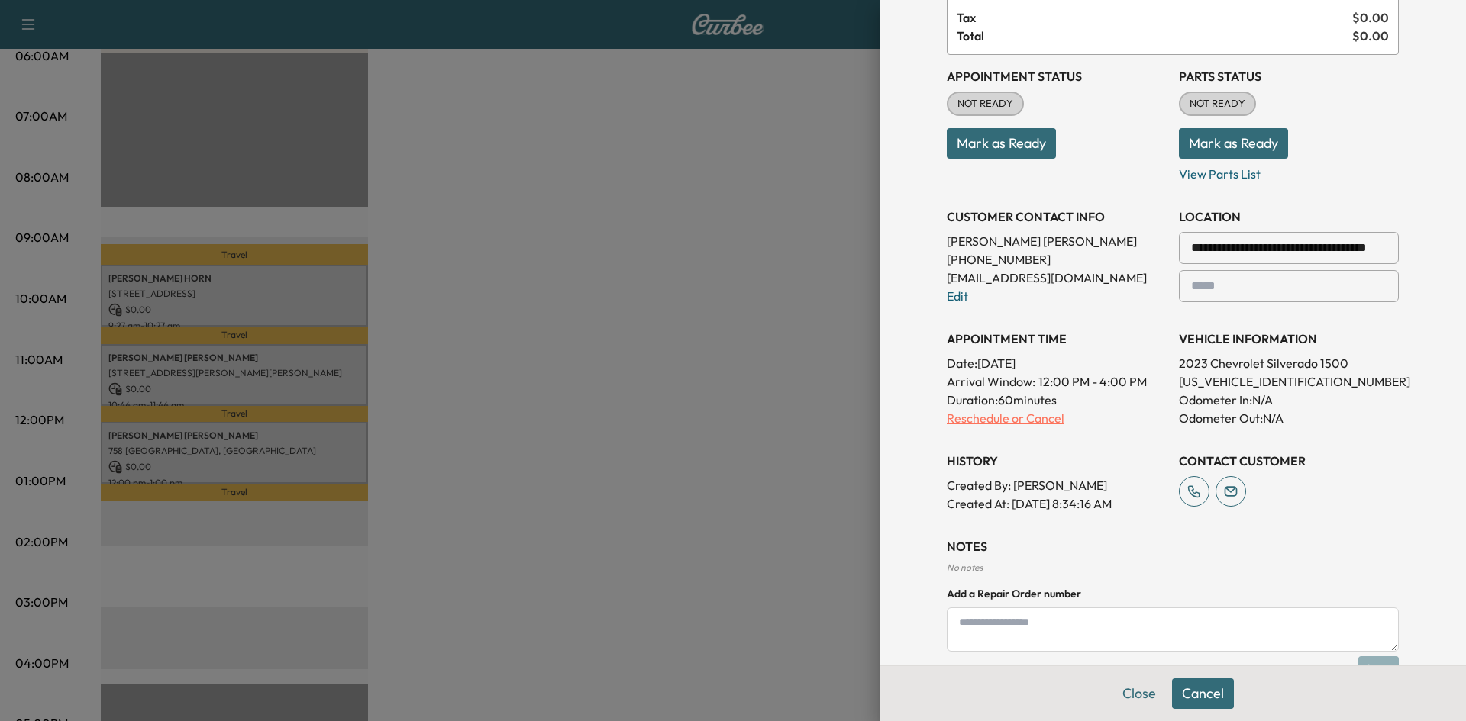
click at [964, 418] on p "Reschedule or Cancel" at bounding box center [1057, 418] width 220 height 18
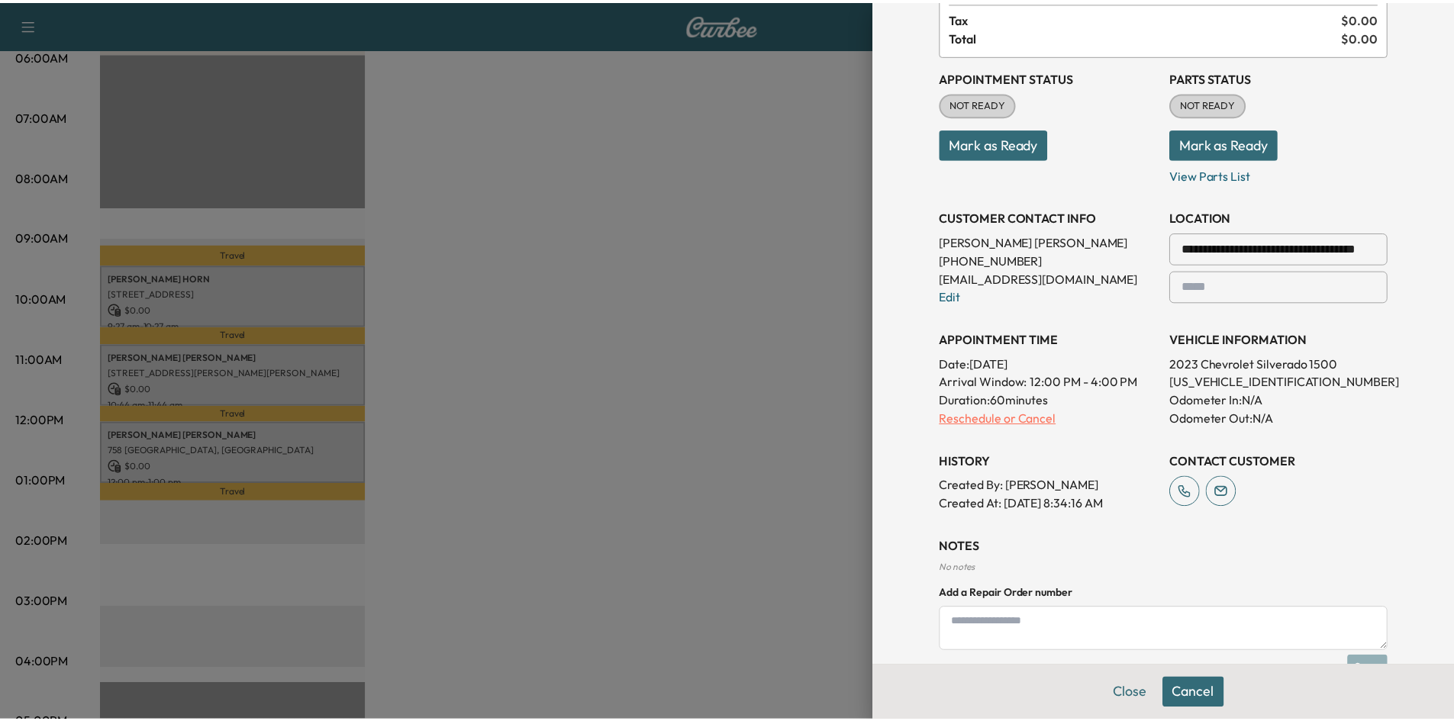
scroll to position [0, 0]
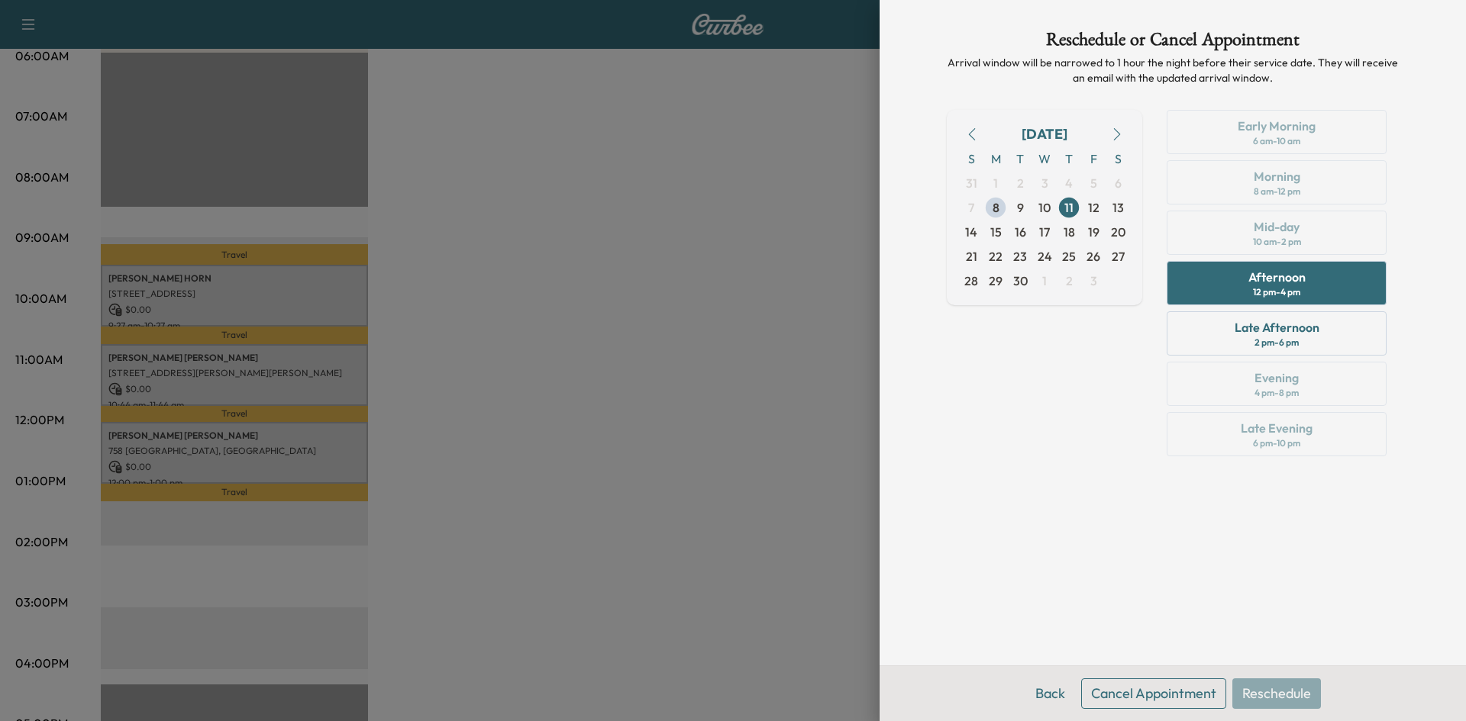
click at [1288, 237] on div "Early Morning 6 am - 10 am Morning 8 am - 12 pm Mid-day 10 am - 2 pm Afternoon …" at bounding box center [1276, 286] width 244 height 353
click at [1043, 708] on button "Back" at bounding box center [1050, 694] width 50 height 31
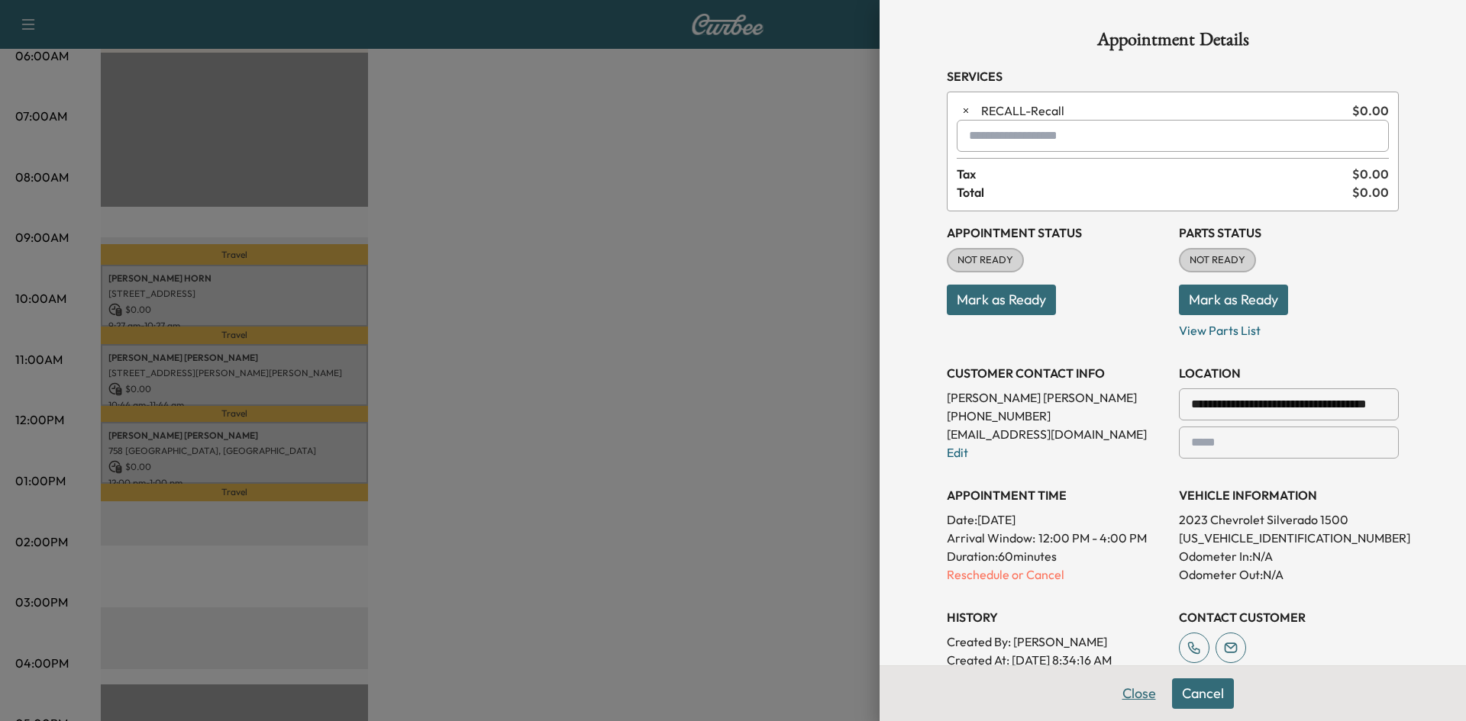
click at [1140, 699] on button "Close" at bounding box center [1138, 694] width 53 height 31
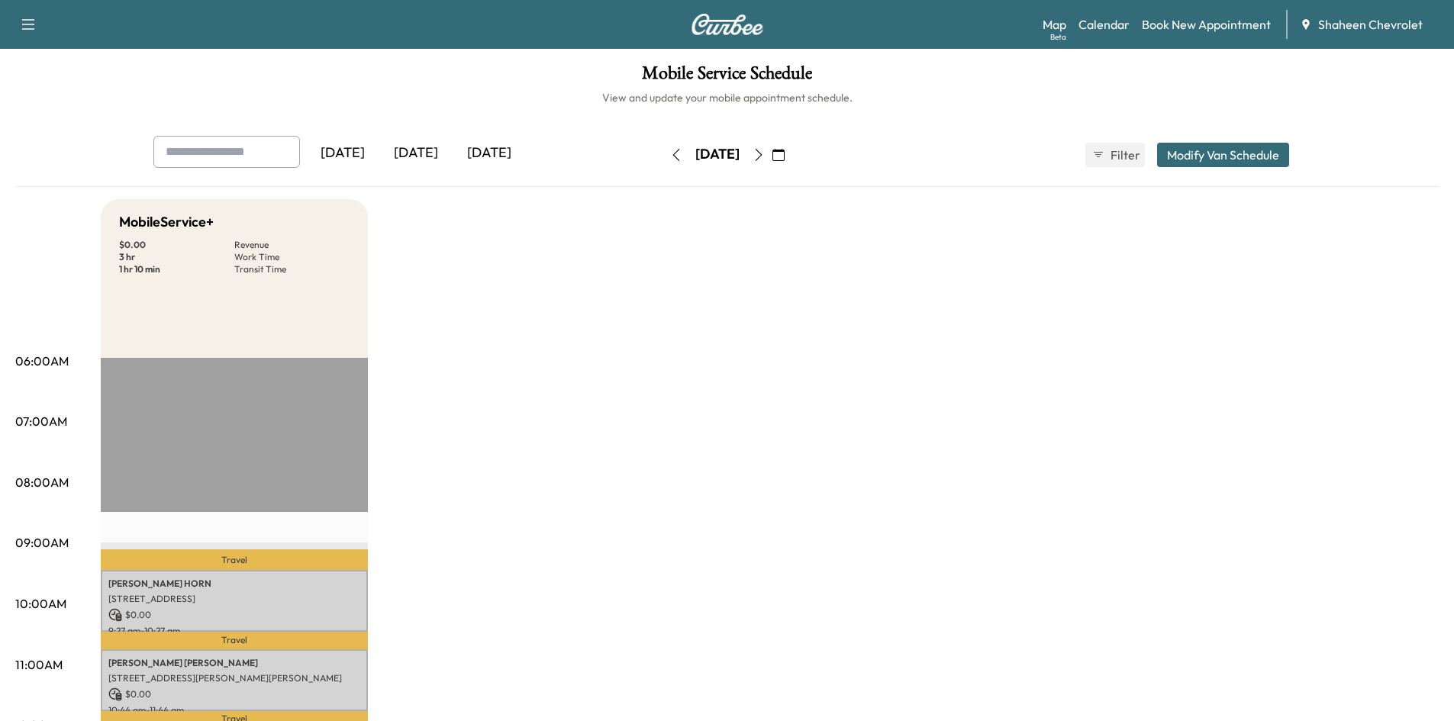
click at [670, 155] on icon "button" at bounding box center [676, 155] width 12 height 12
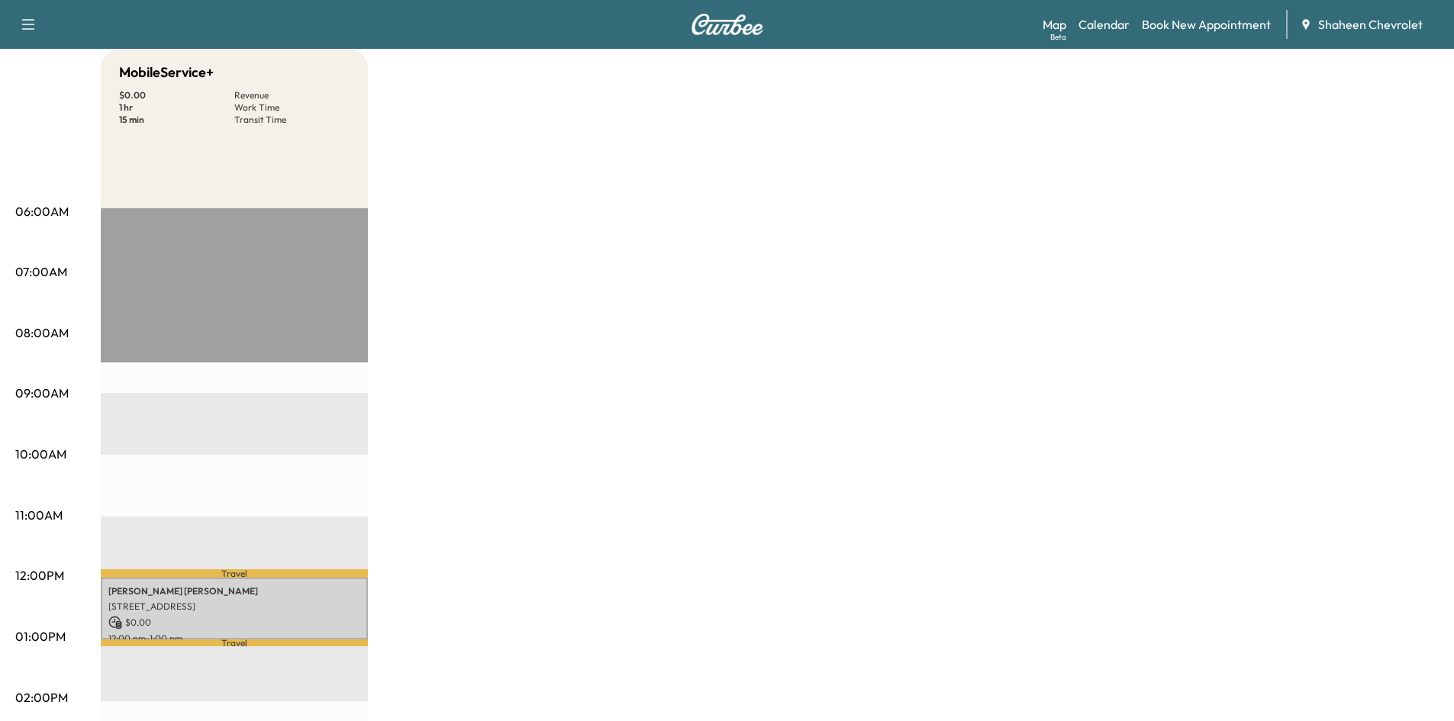
scroll to position [76, 0]
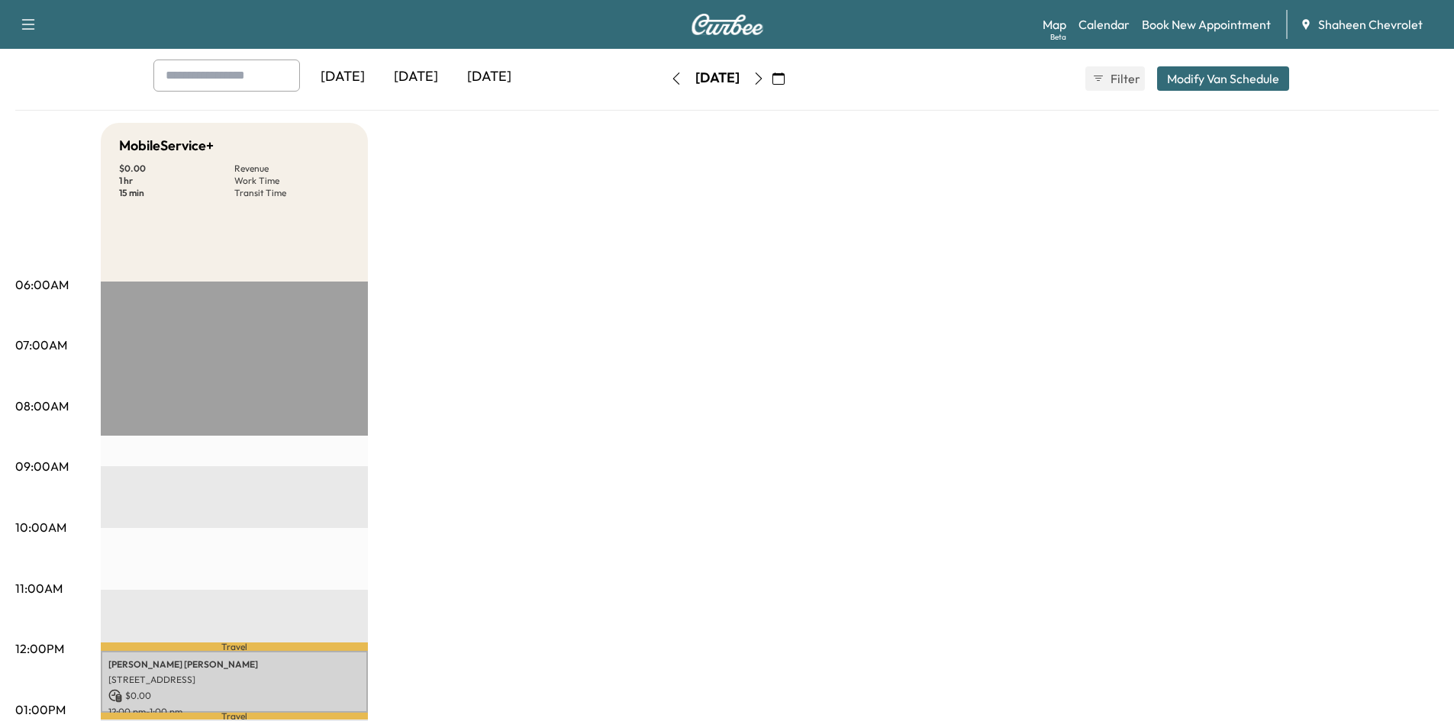
click at [670, 80] on icon "button" at bounding box center [676, 79] width 12 height 12
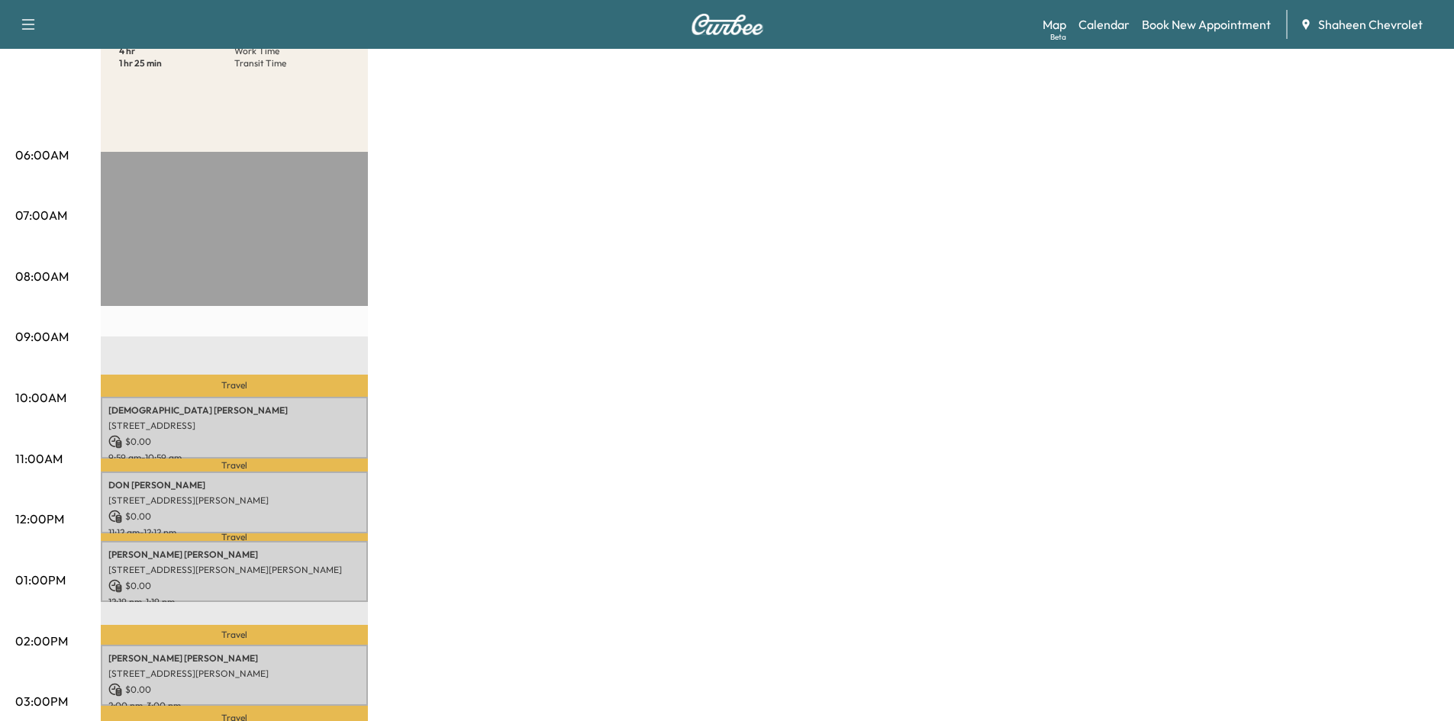
scroll to position [382, 0]
